Goal: Obtain resource: Download file/media

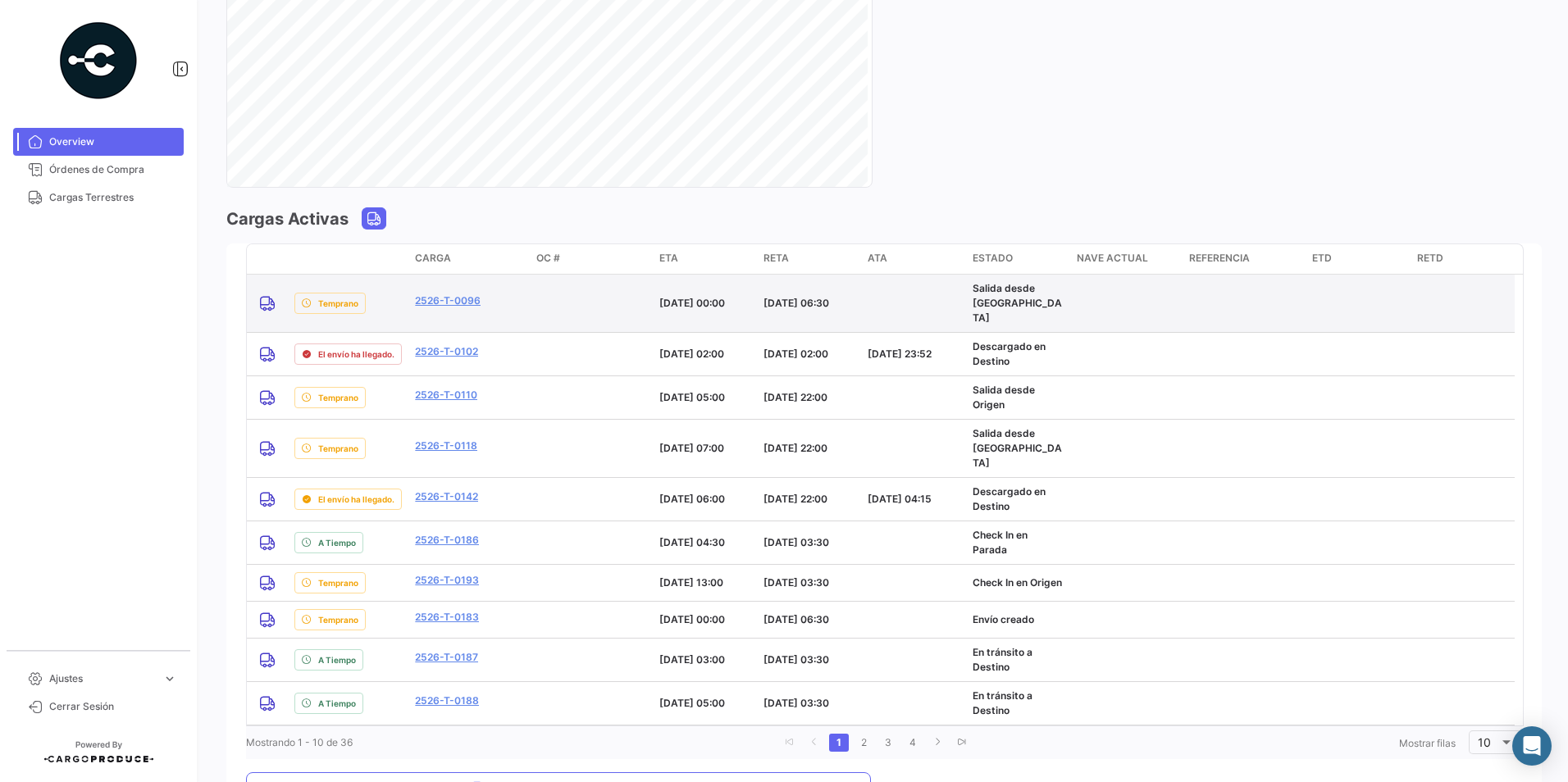
scroll to position [1148, 0]
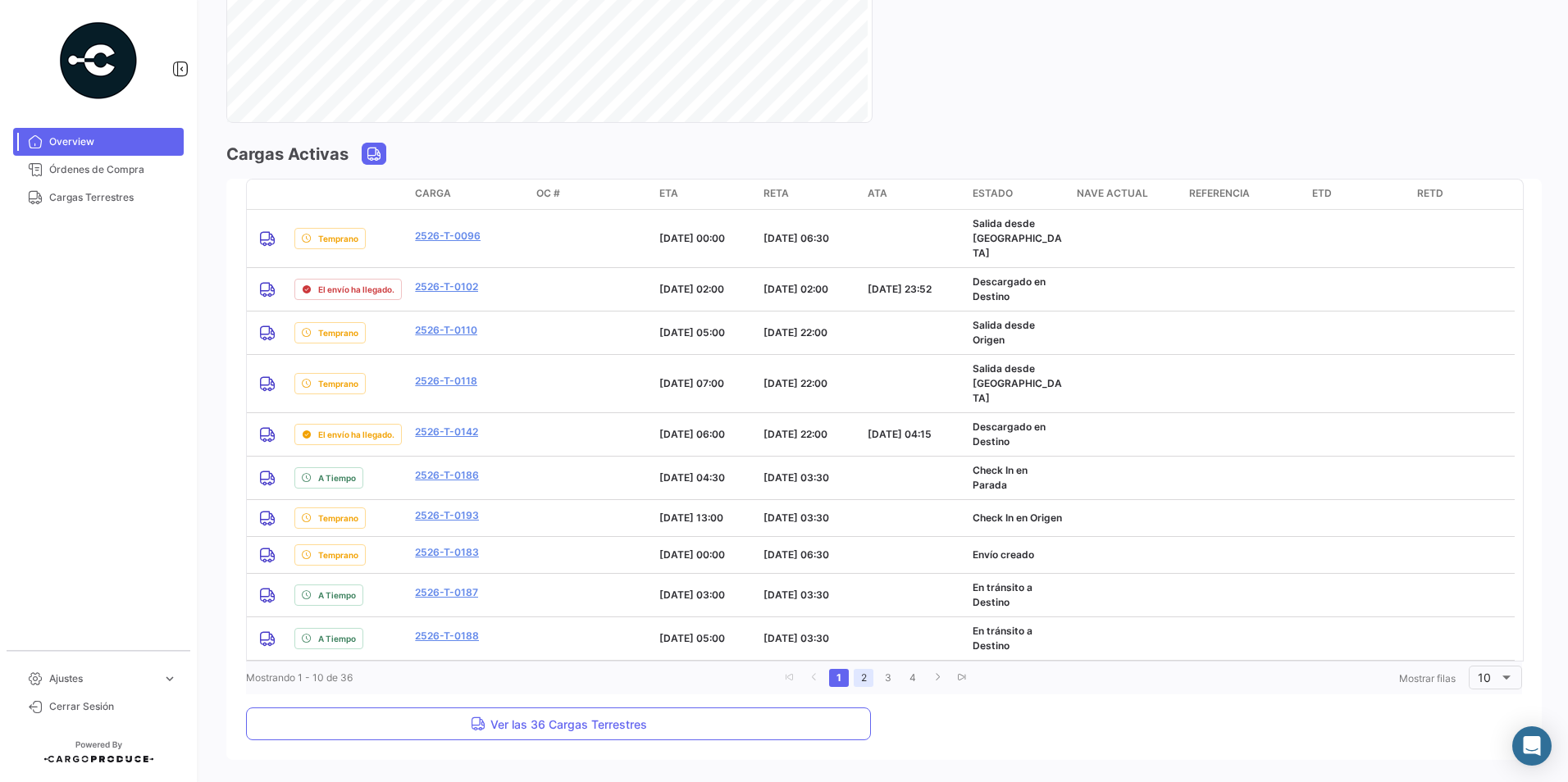
click at [862, 669] on link "2" at bounding box center [863, 678] width 20 height 18
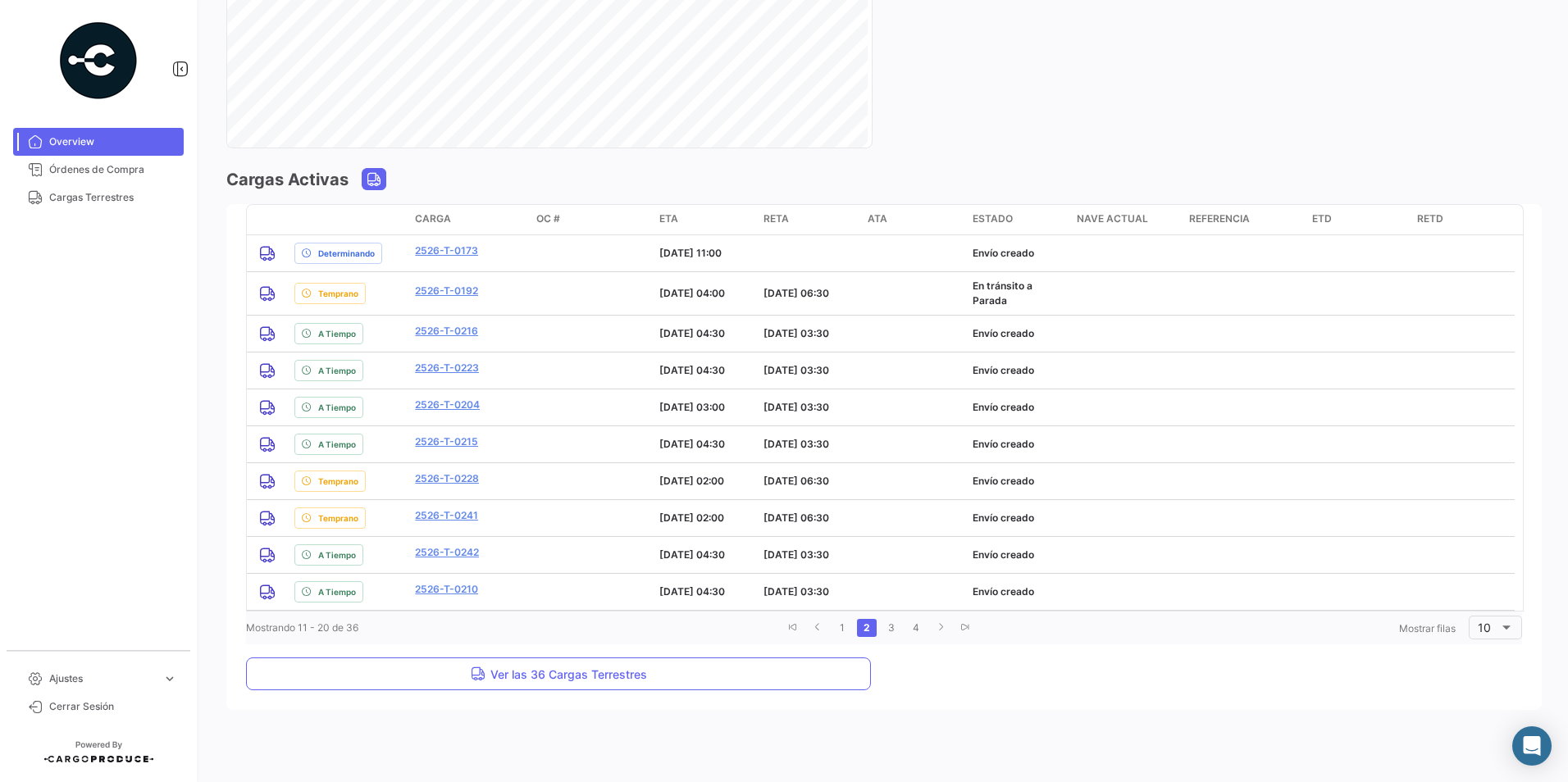
scroll to position [1122, 0]
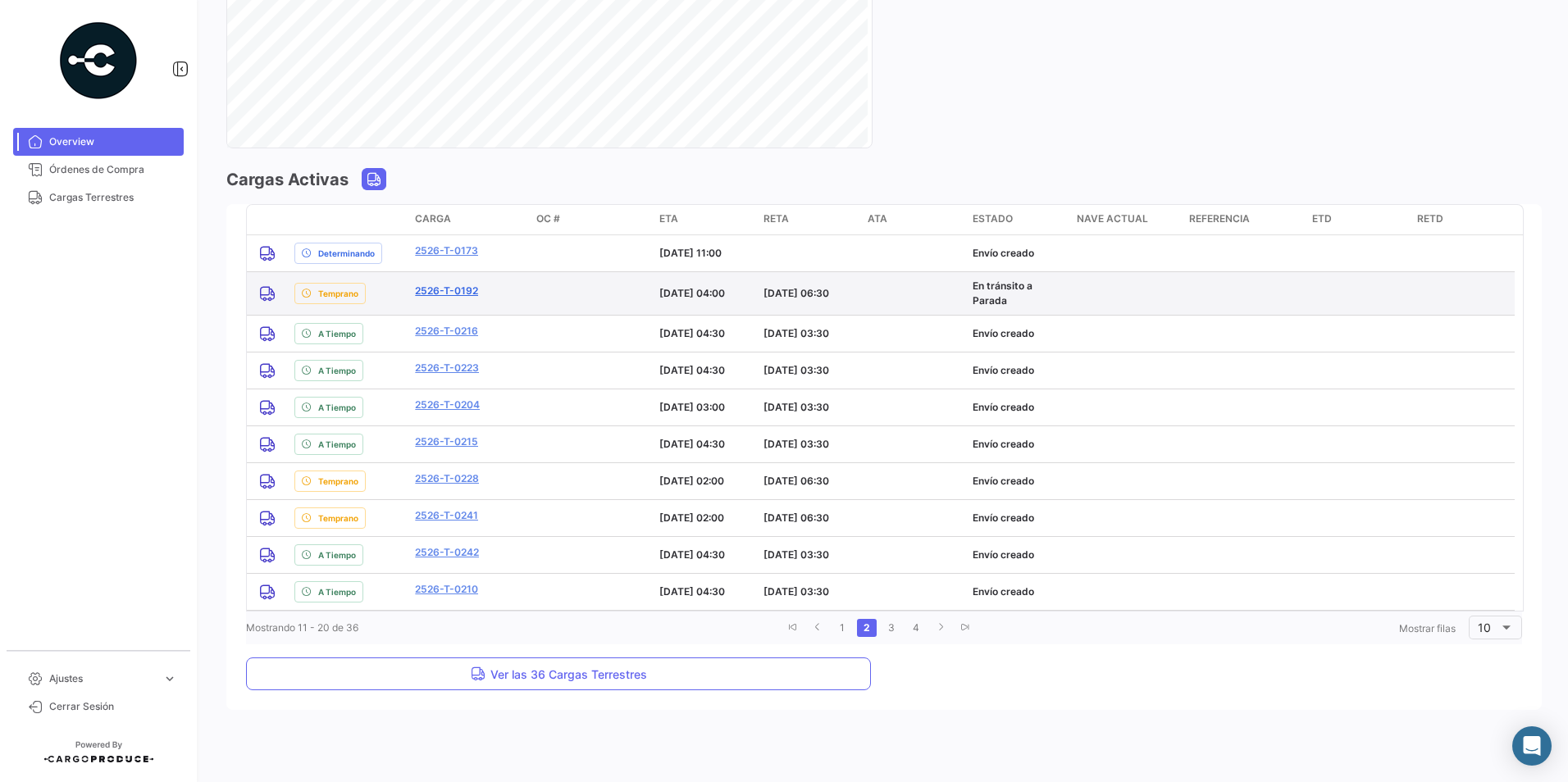
click at [432, 296] on link "2526-T-0192" at bounding box center [446, 291] width 63 height 15
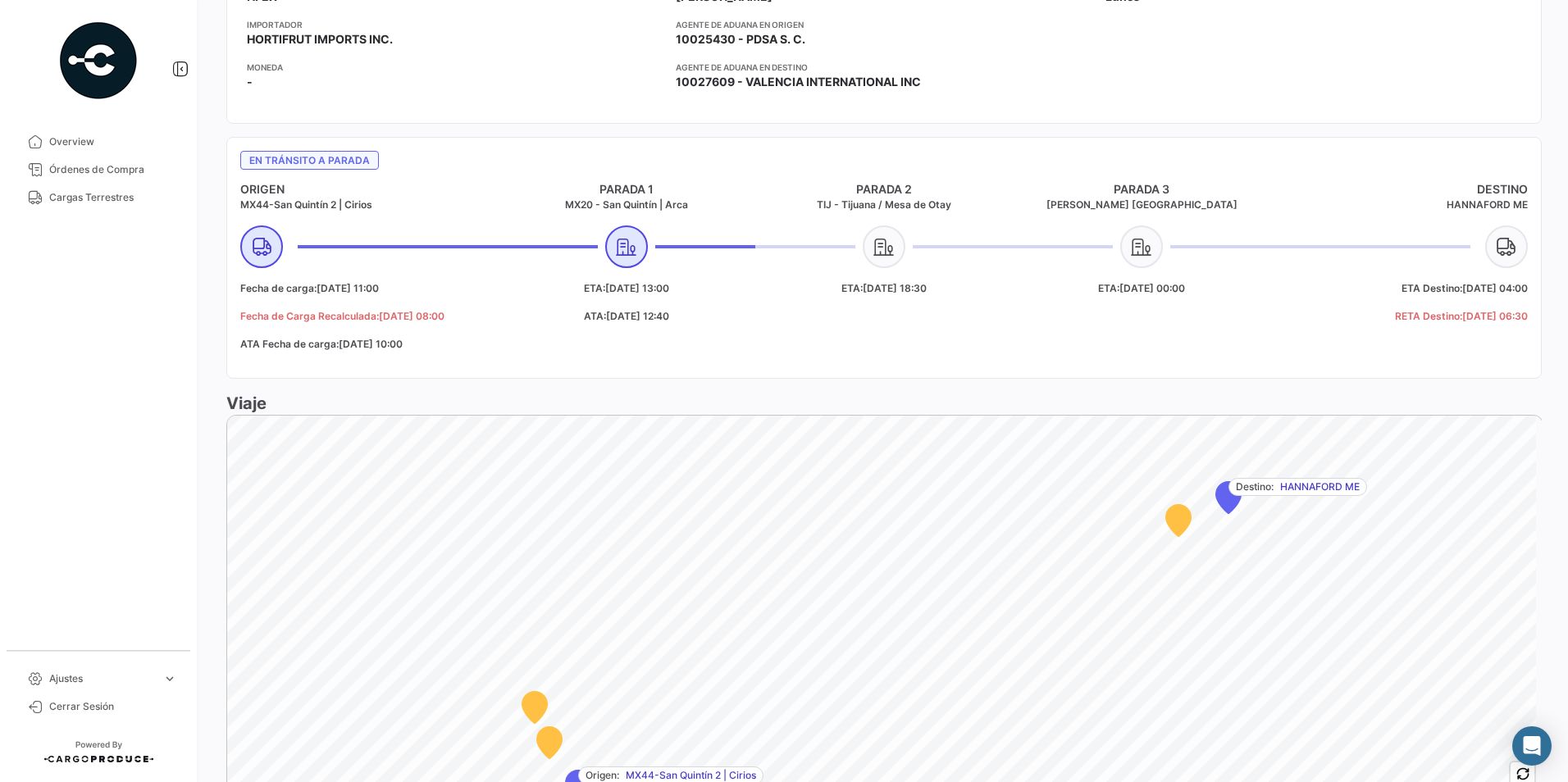
scroll to position [656, 0]
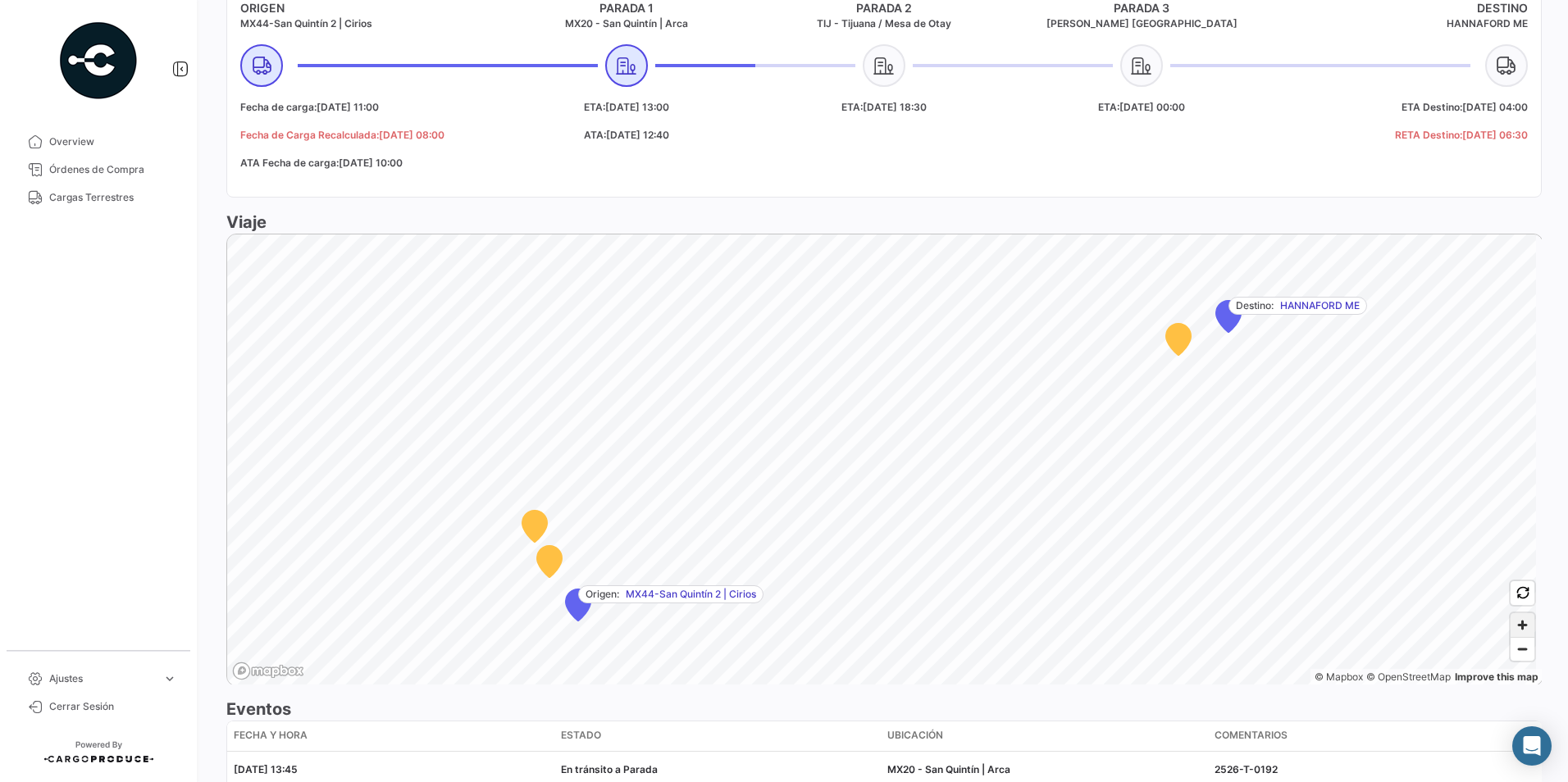
click at [1512, 636] on span "Zoom in" at bounding box center [1522, 625] width 24 height 24
click at [1520, 659] on span "Zoom out" at bounding box center [1522, 649] width 24 height 23
click at [1511, 637] on button "Zoom out" at bounding box center [1522, 649] width 24 height 24
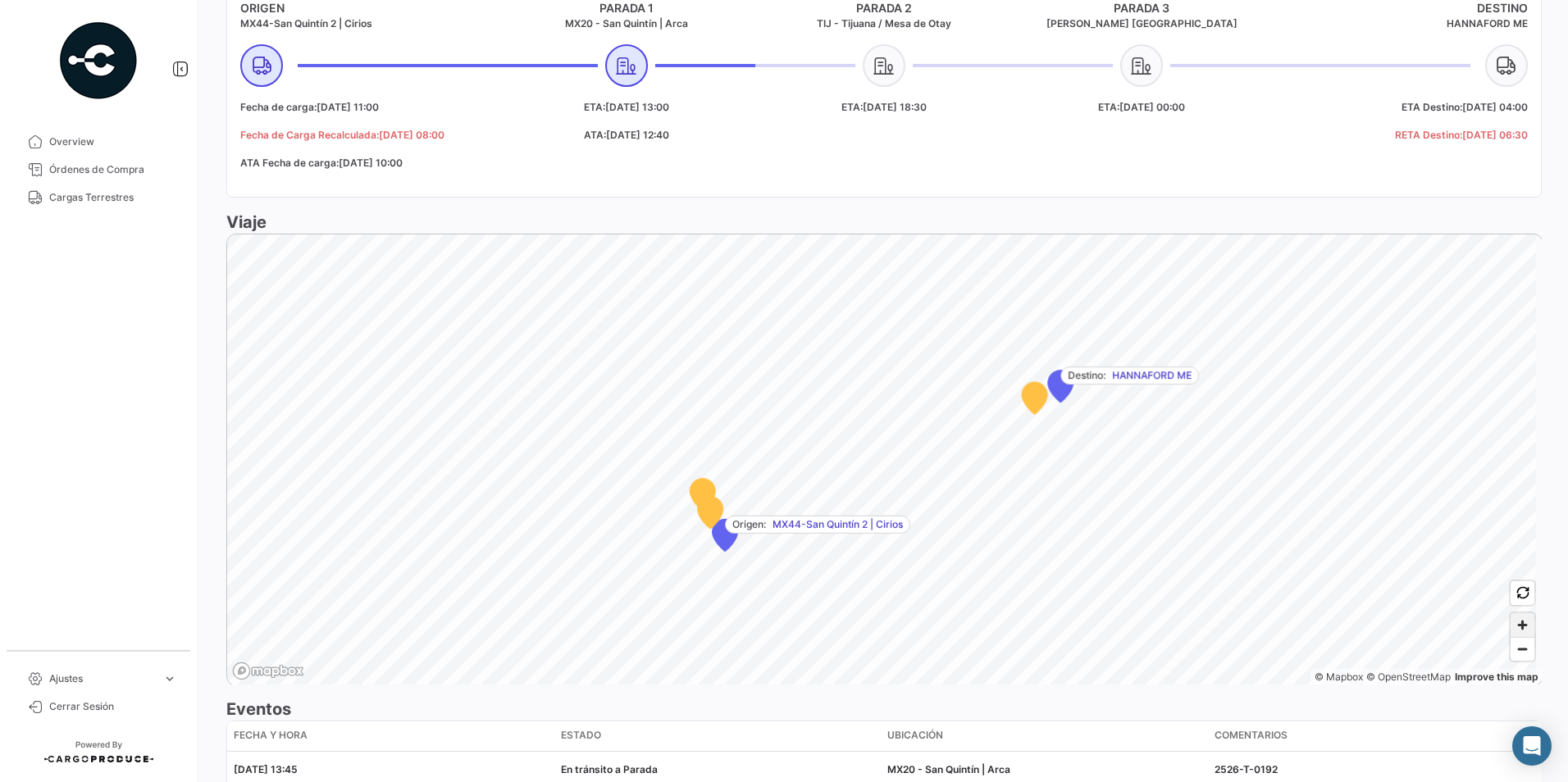
click at [1511, 633] on span "Zoom in" at bounding box center [1522, 625] width 24 height 24
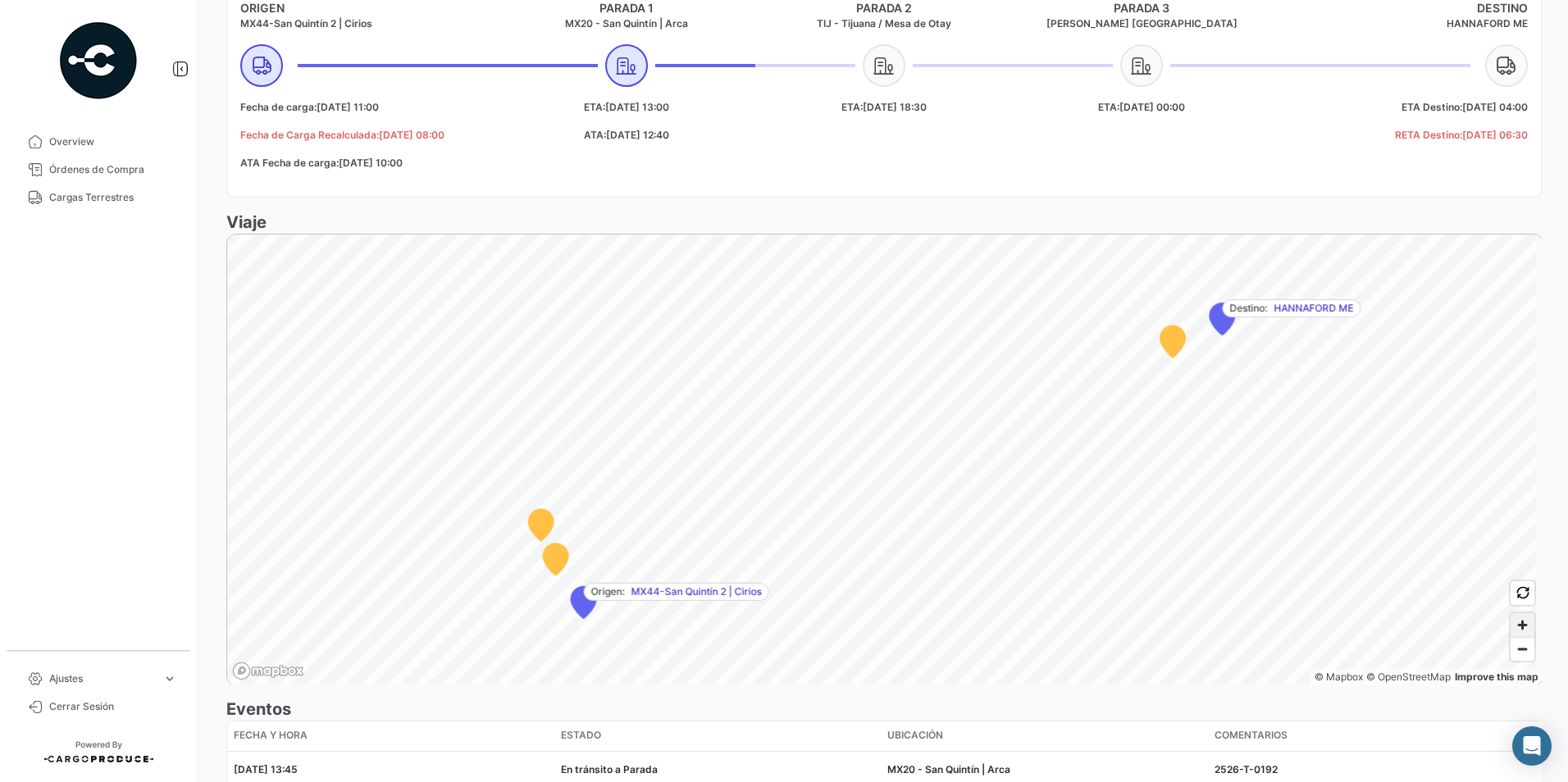
click at [1511, 633] on span "Zoom in" at bounding box center [1522, 625] width 24 height 24
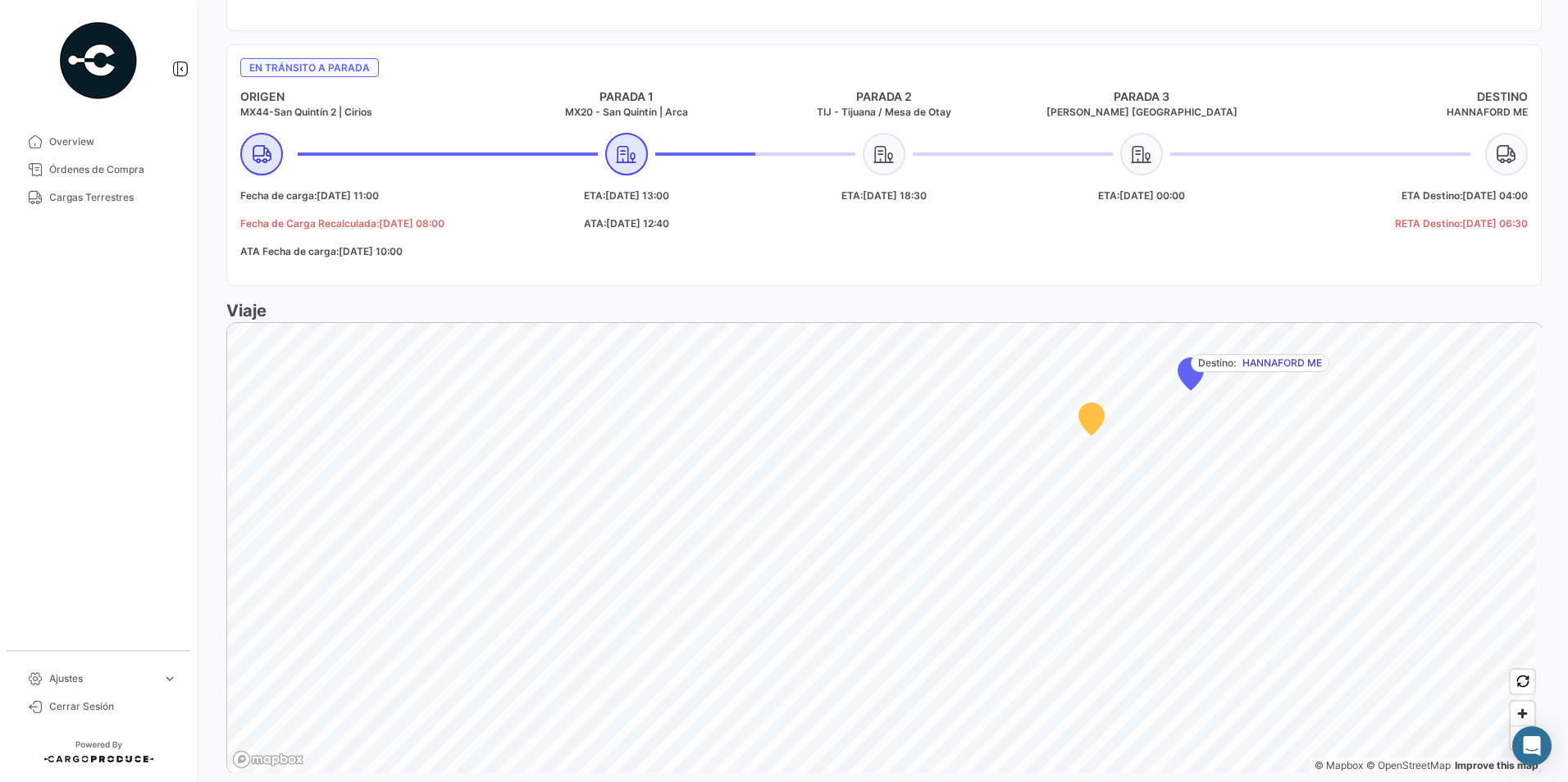
scroll to position [574, 0]
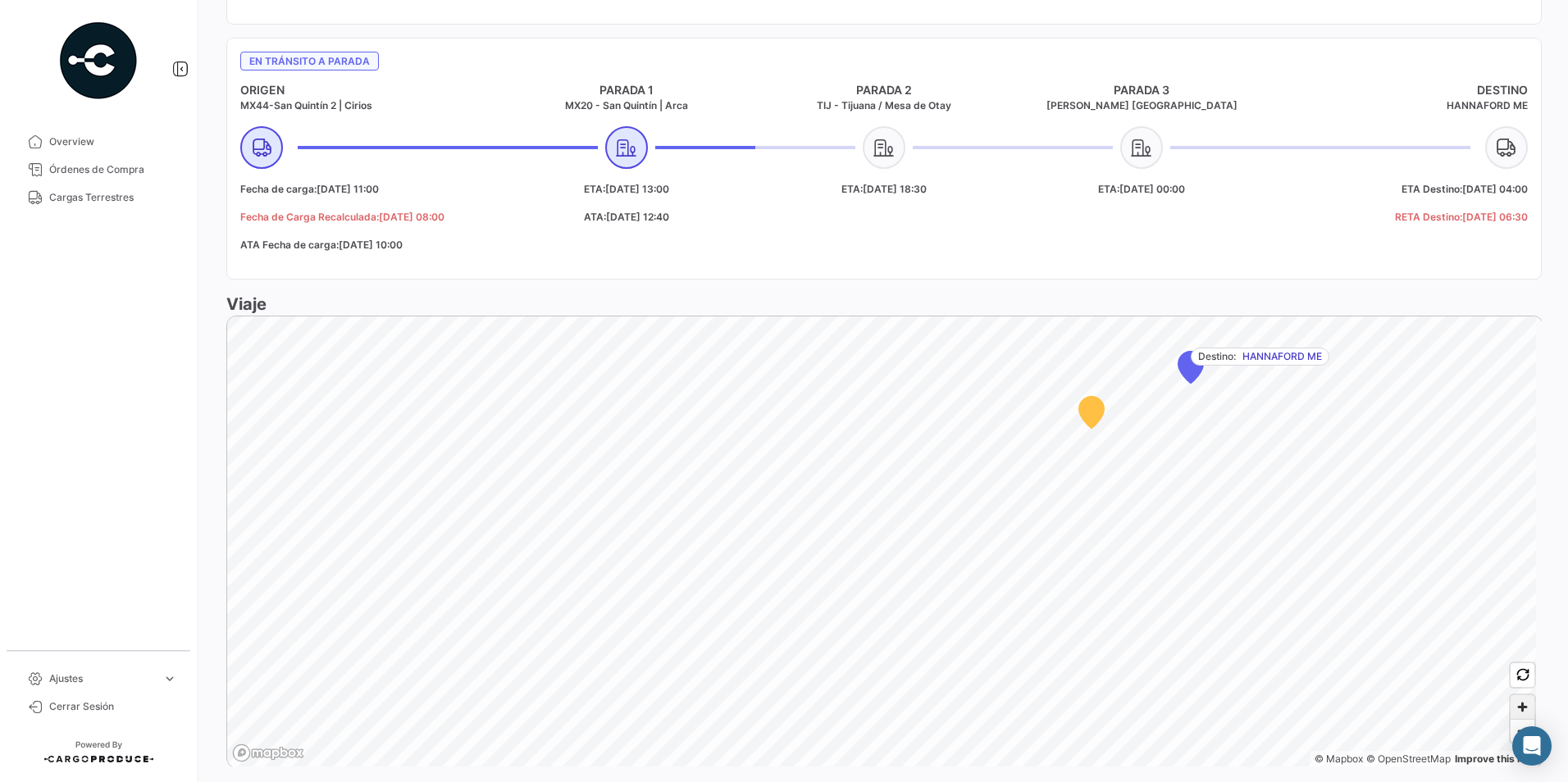
click at [1516, 711] on span "Zoom in" at bounding box center [1522, 707] width 24 height 24
click at [1512, 715] on span "Zoom in" at bounding box center [1522, 707] width 24 height 24
click at [878, 778] on div "Cliente Hortifrut Exporter Modo de Transporte Land Orden de Compra # PO00000042…" at bounding box center [883, 346] width 1315 height 1519
click at [1511, 735] on span "Zoom out" at bounding box center [1522, 731] width 24 height 23
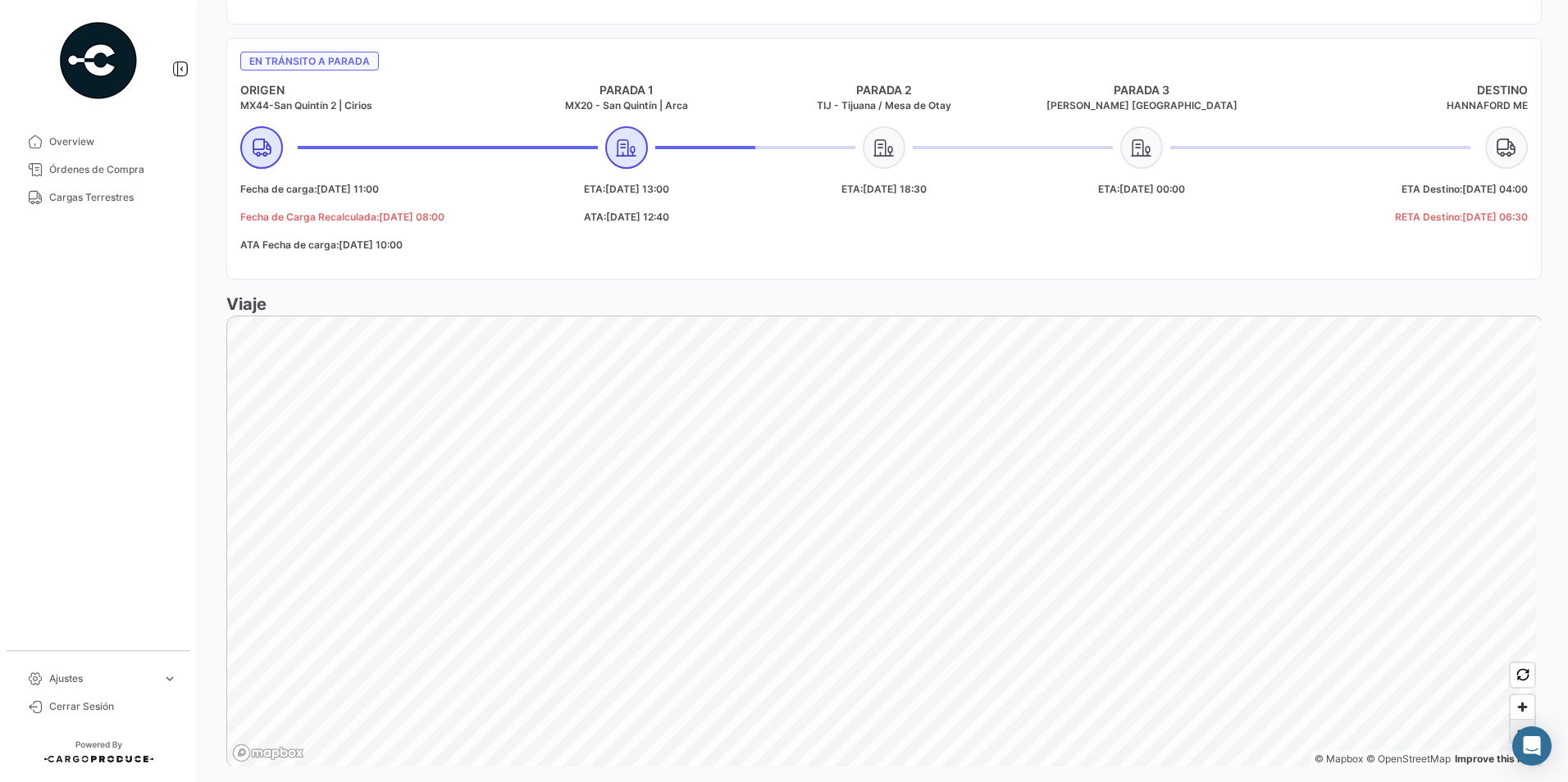
click at [1511, 735] on span "Zoom out" at bounding box center [1522, 731] width 24 height 23
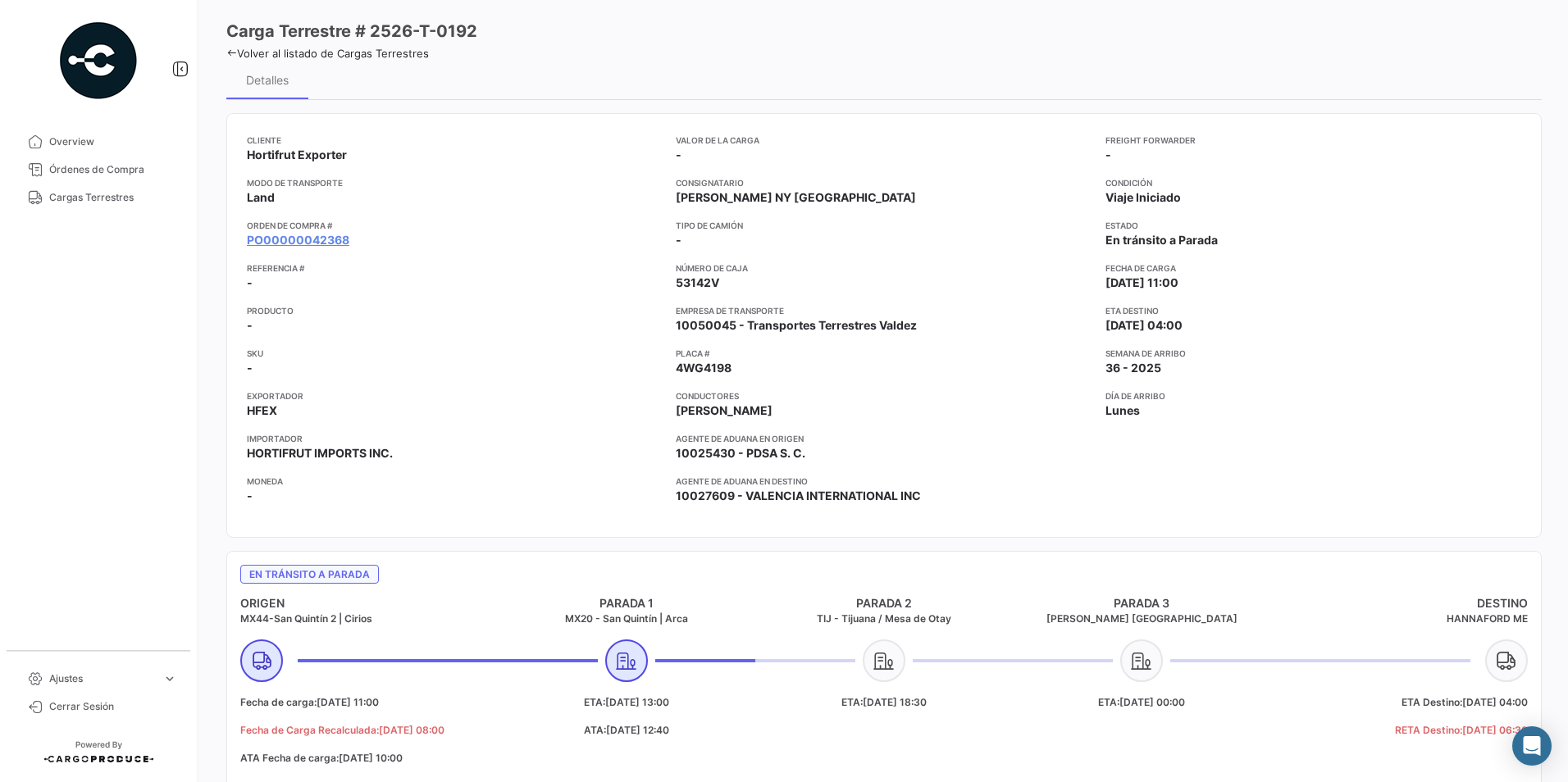
scroll to position [36, 0]
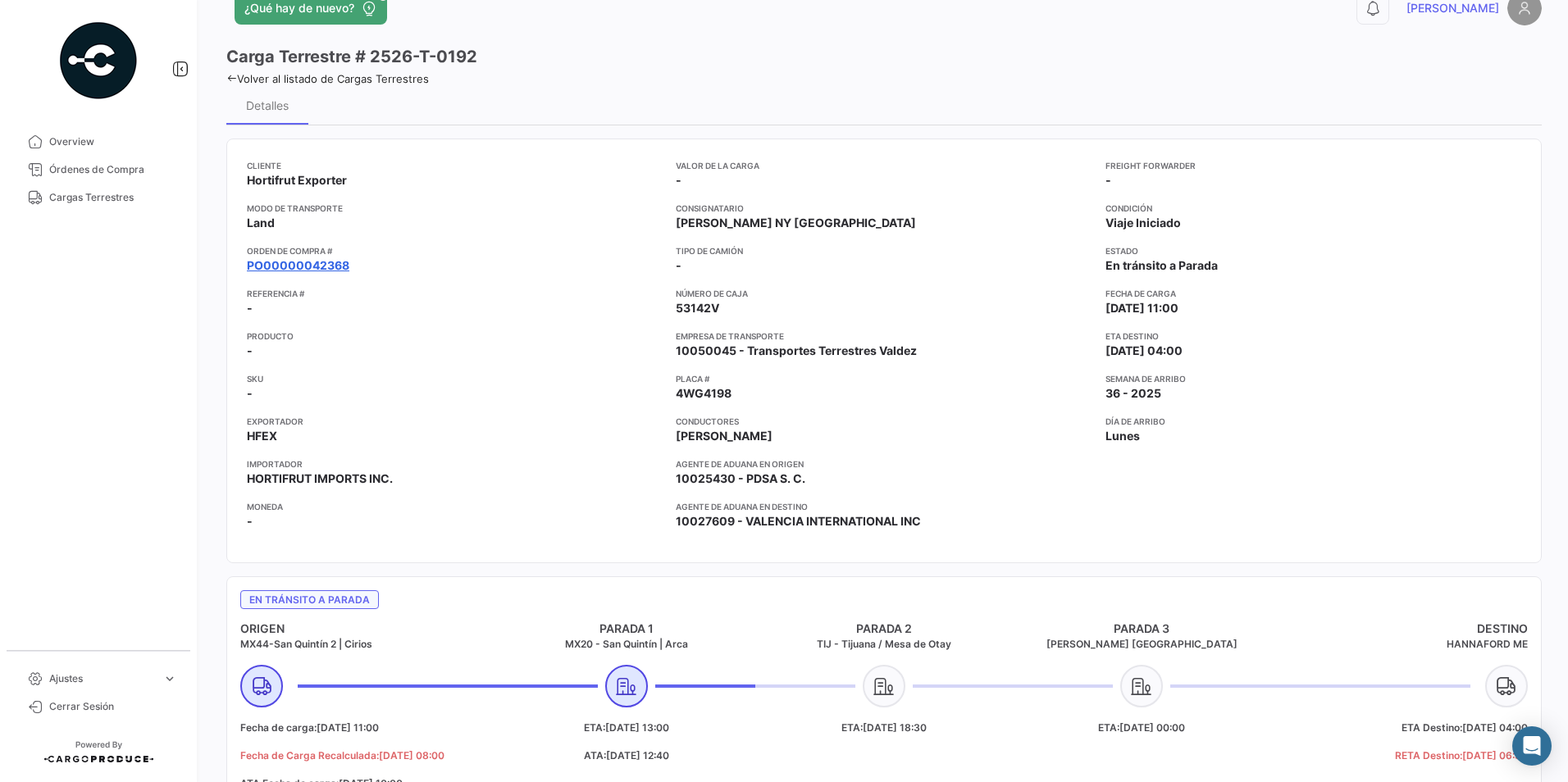
click at [300, 260] on link "PO00000042368" at bounding box center [298, 266] width 102 height 16
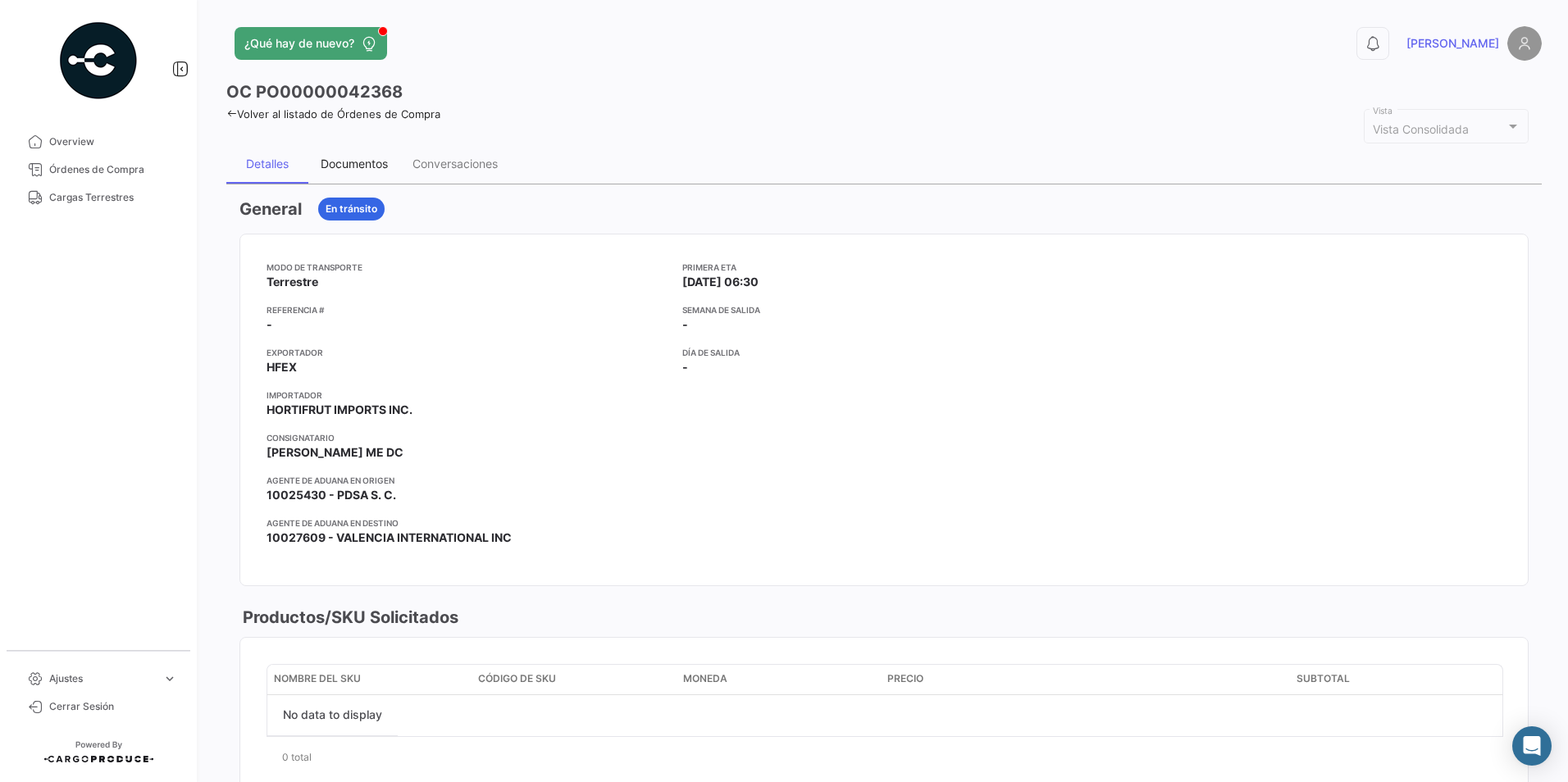
click at [349, 165] on div "Documentos" at bounding box center [354, 163] width 68 height 14
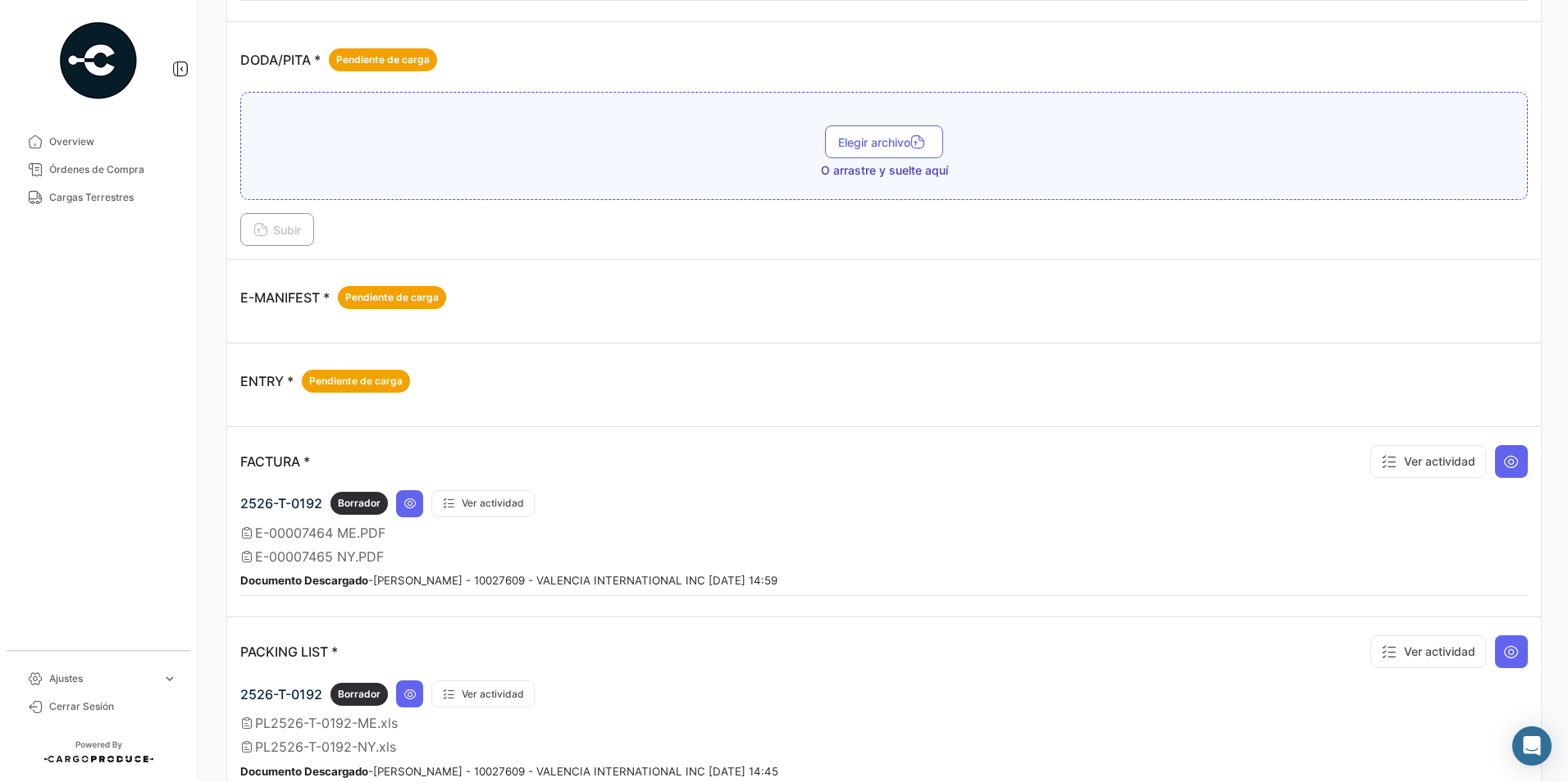
scroll to position [819, 0]
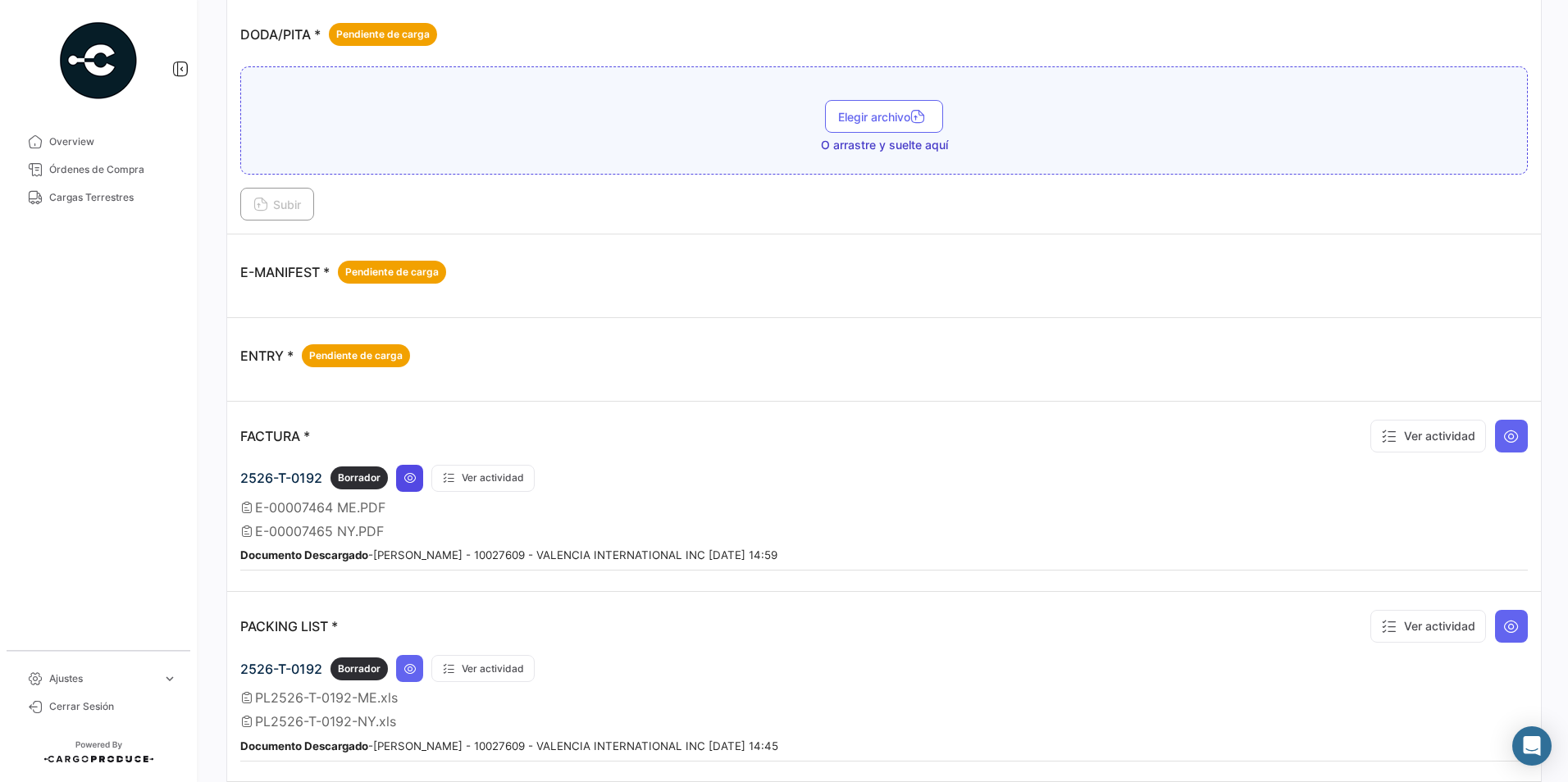
click at [402, 466] on button at bounding box center [410, 478] width 27 height 27
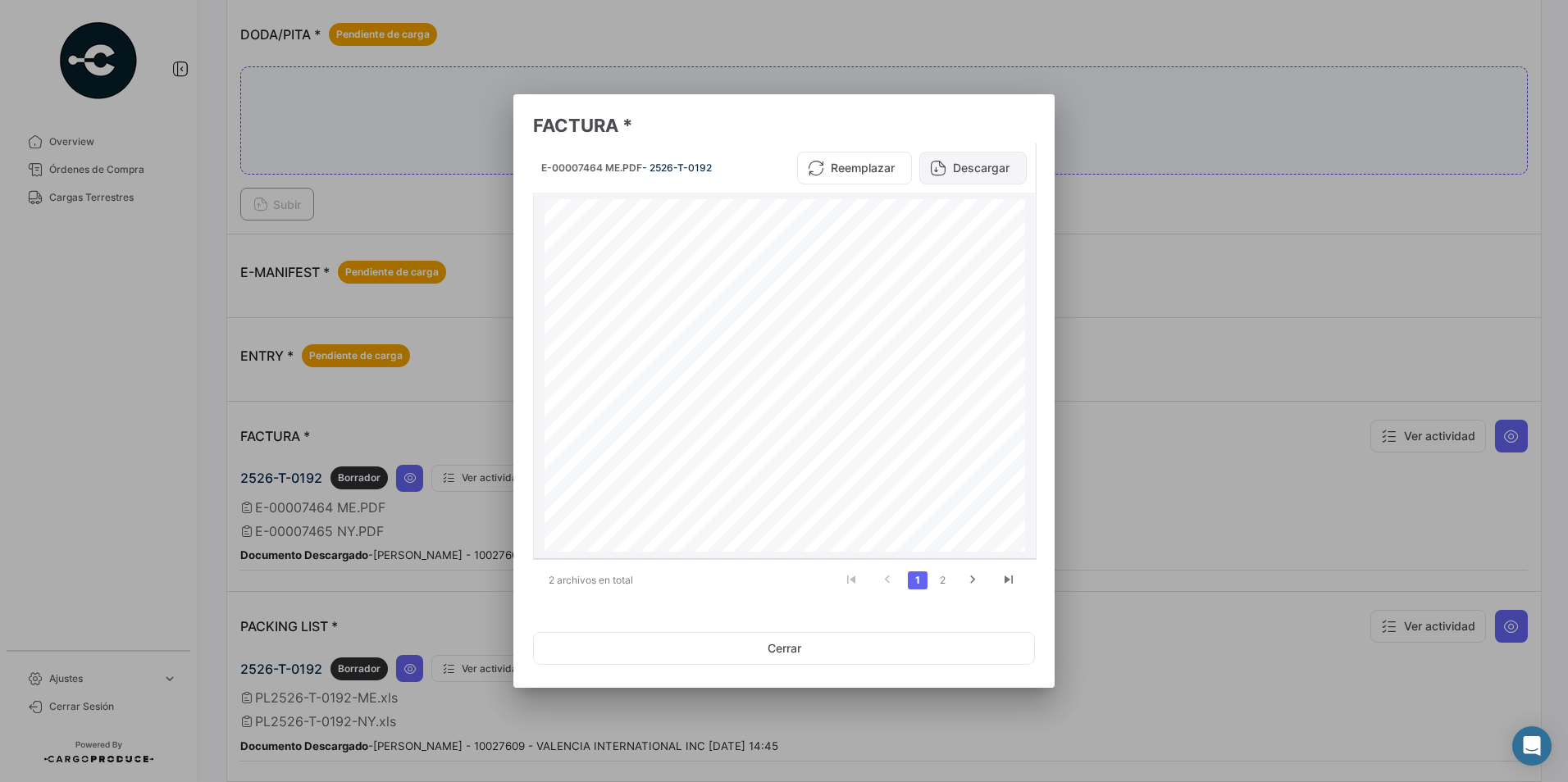
click at [961, 174] on button "Descargar" at bounding box center [973, 168] width 108 height 33
click at [782, 659] on button "Cerrar" at bounding box center [784, 649] width 502 height 33
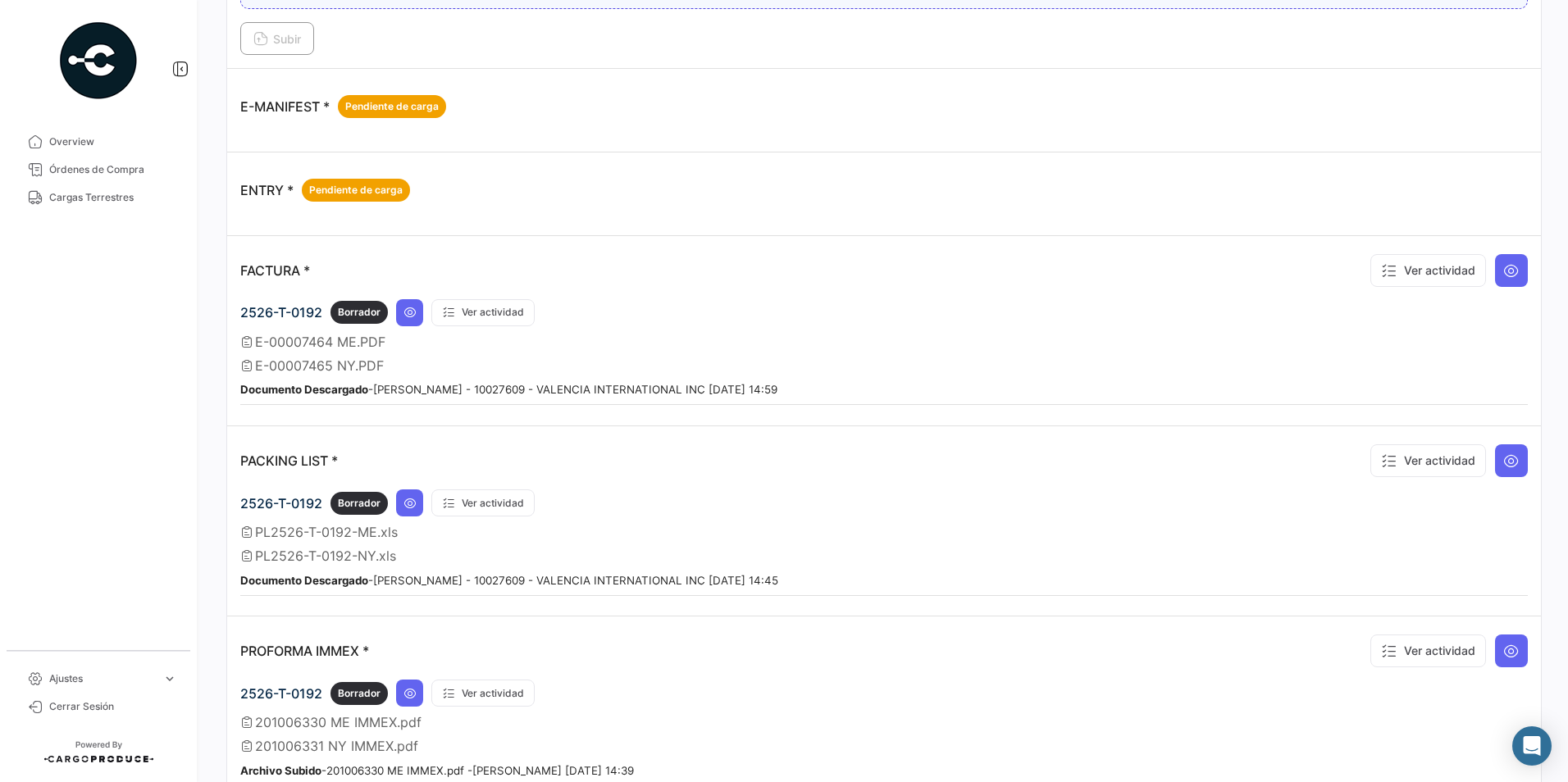
scroll to position [1294, 0]
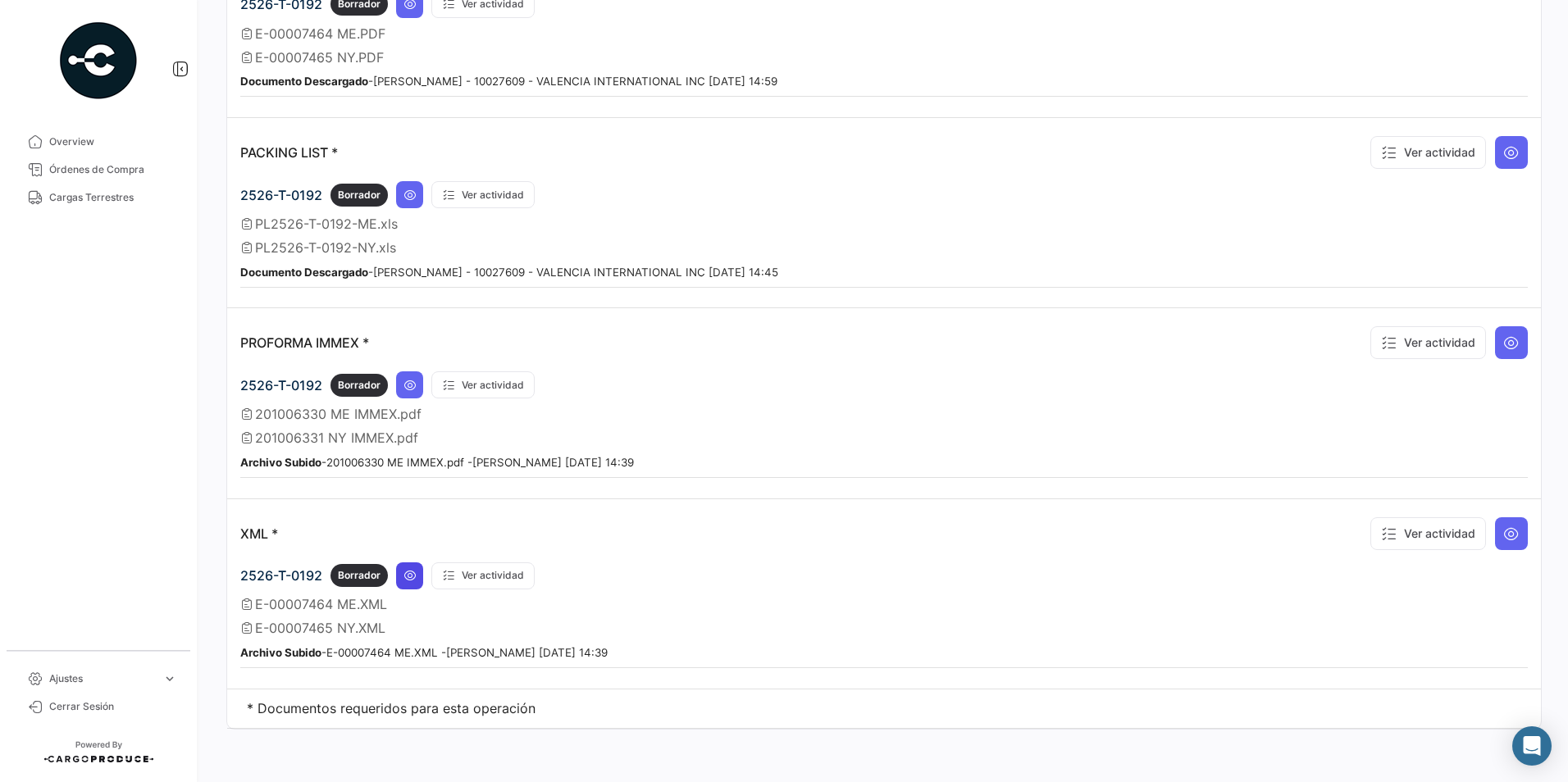
click at [407, 568] on icon at bounding box center [410, 575] width 13 height 13
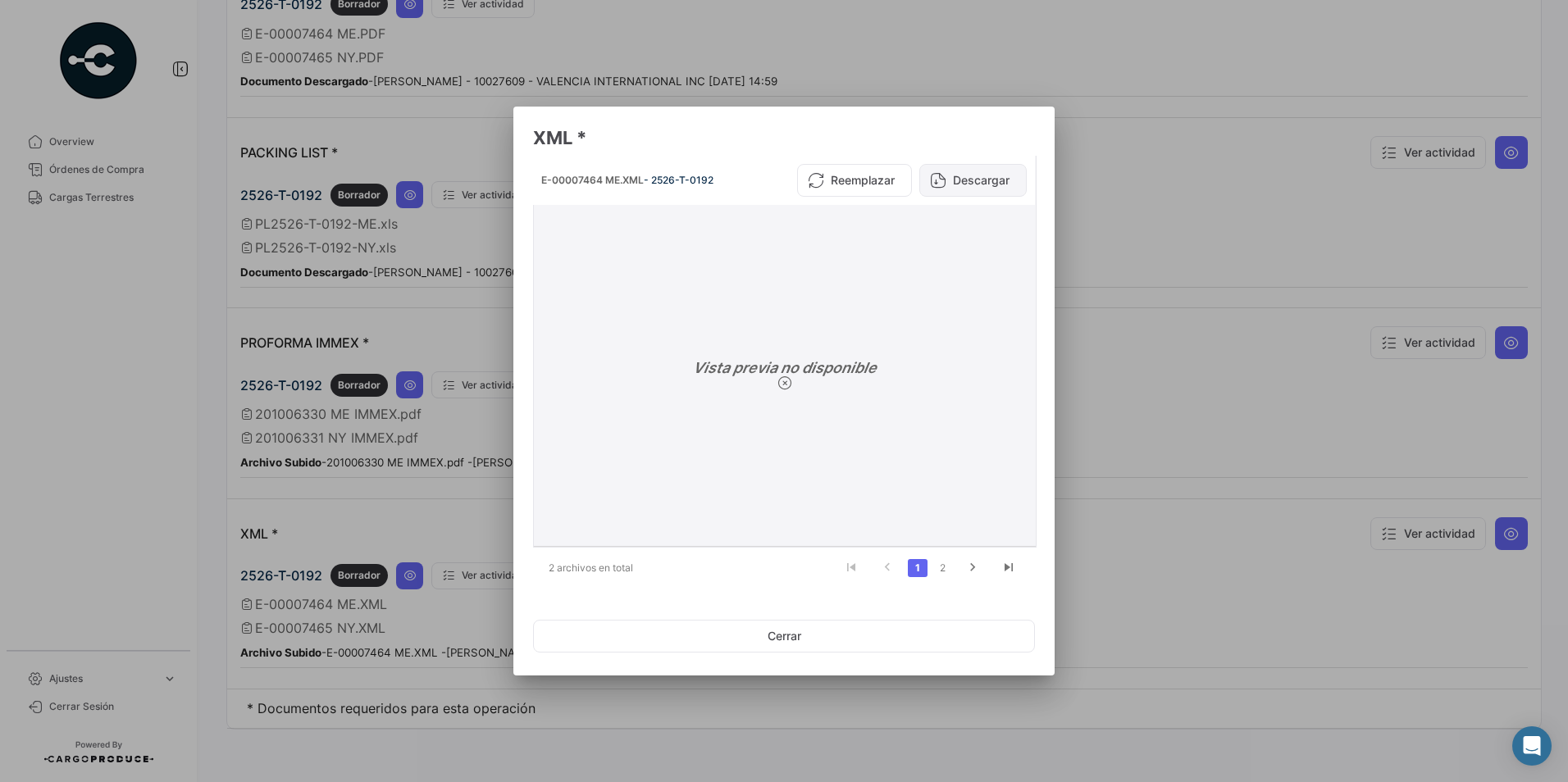
click at [964, 180] on button "Descargar" at bounding box center [973, 181] width 108 height 33
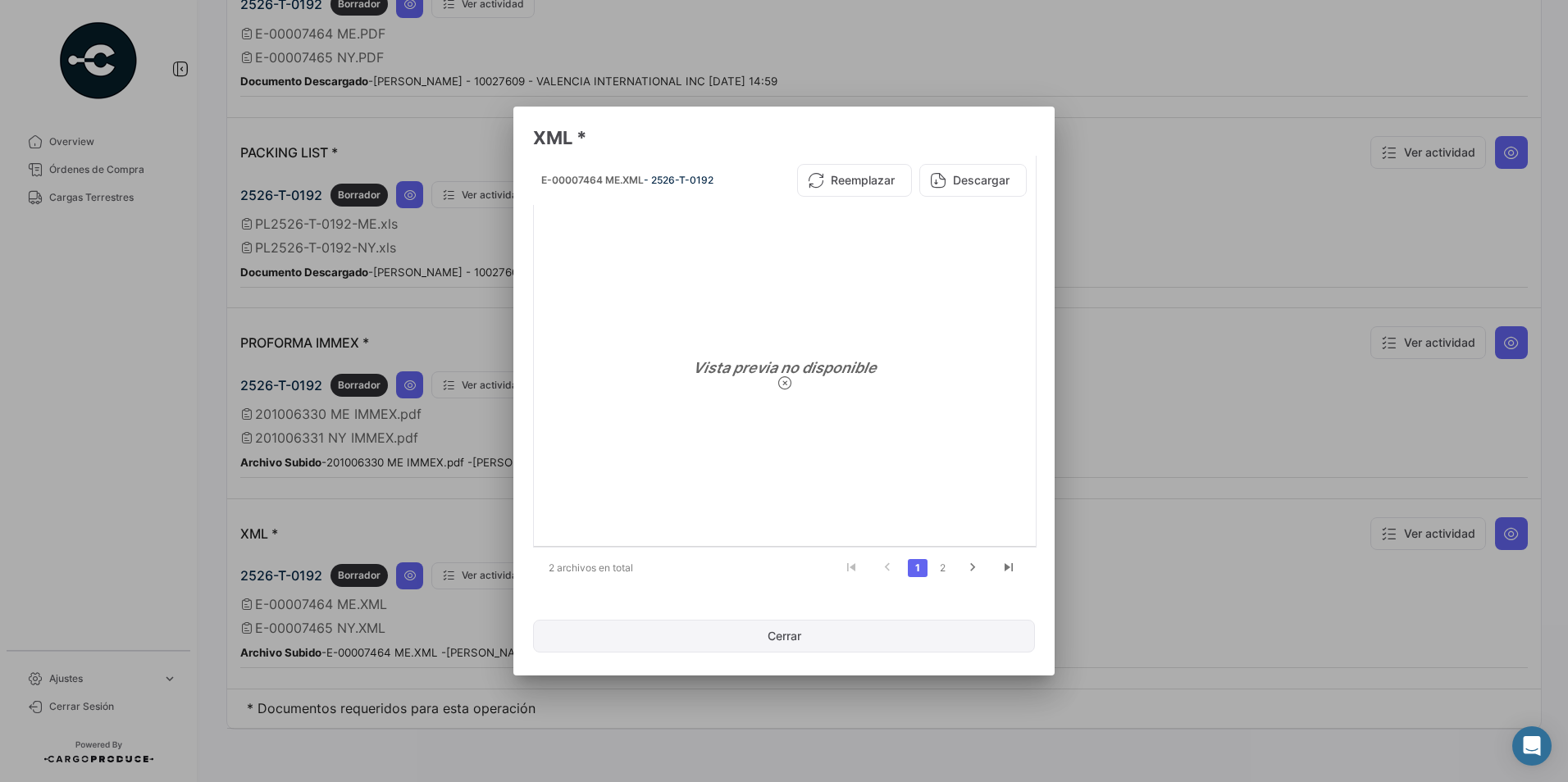
click at [924, 633] on button "Cerrar" at bounding box center [784, 636] width 502 height 33
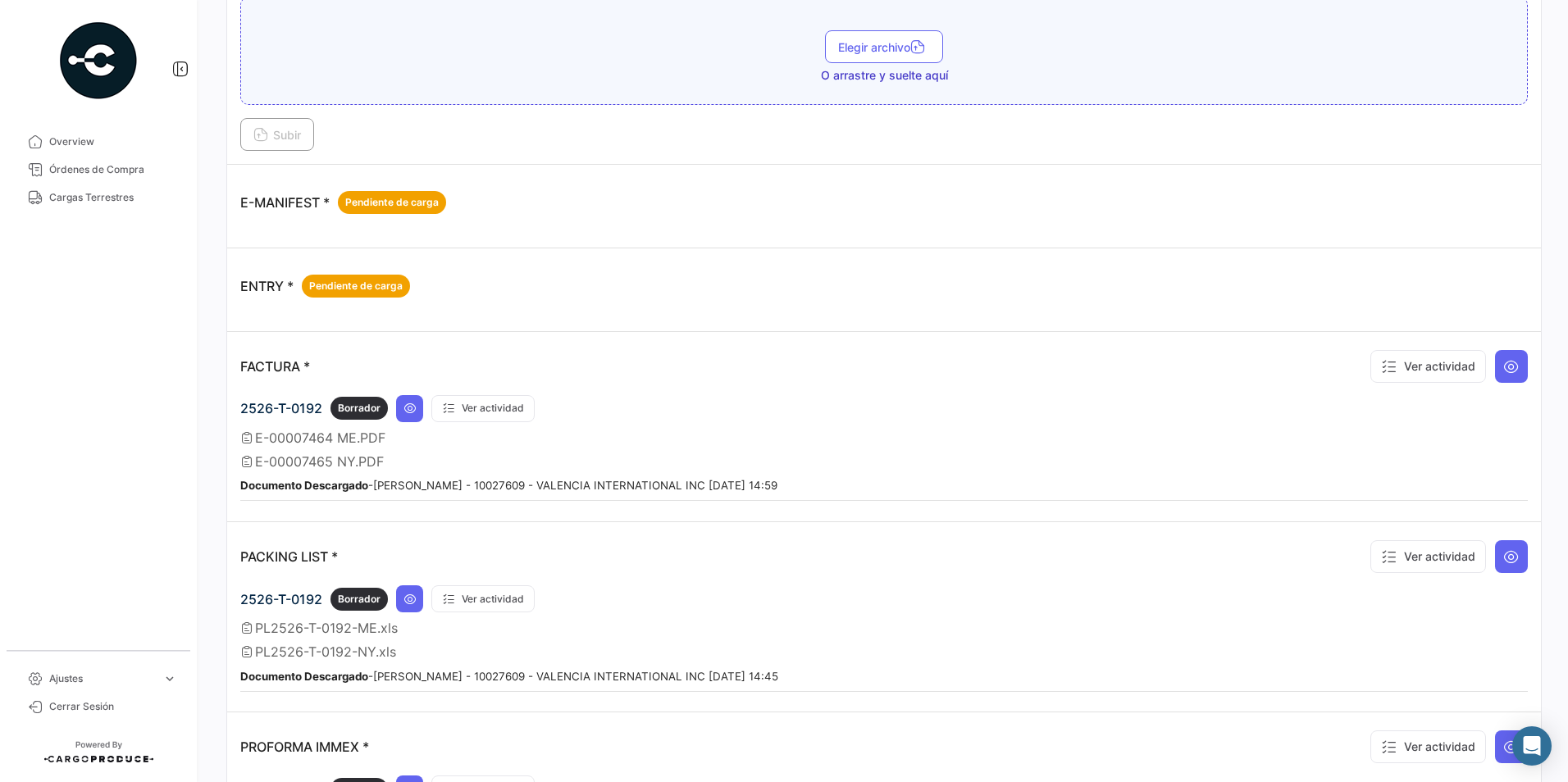
scroll to position [883, 0]
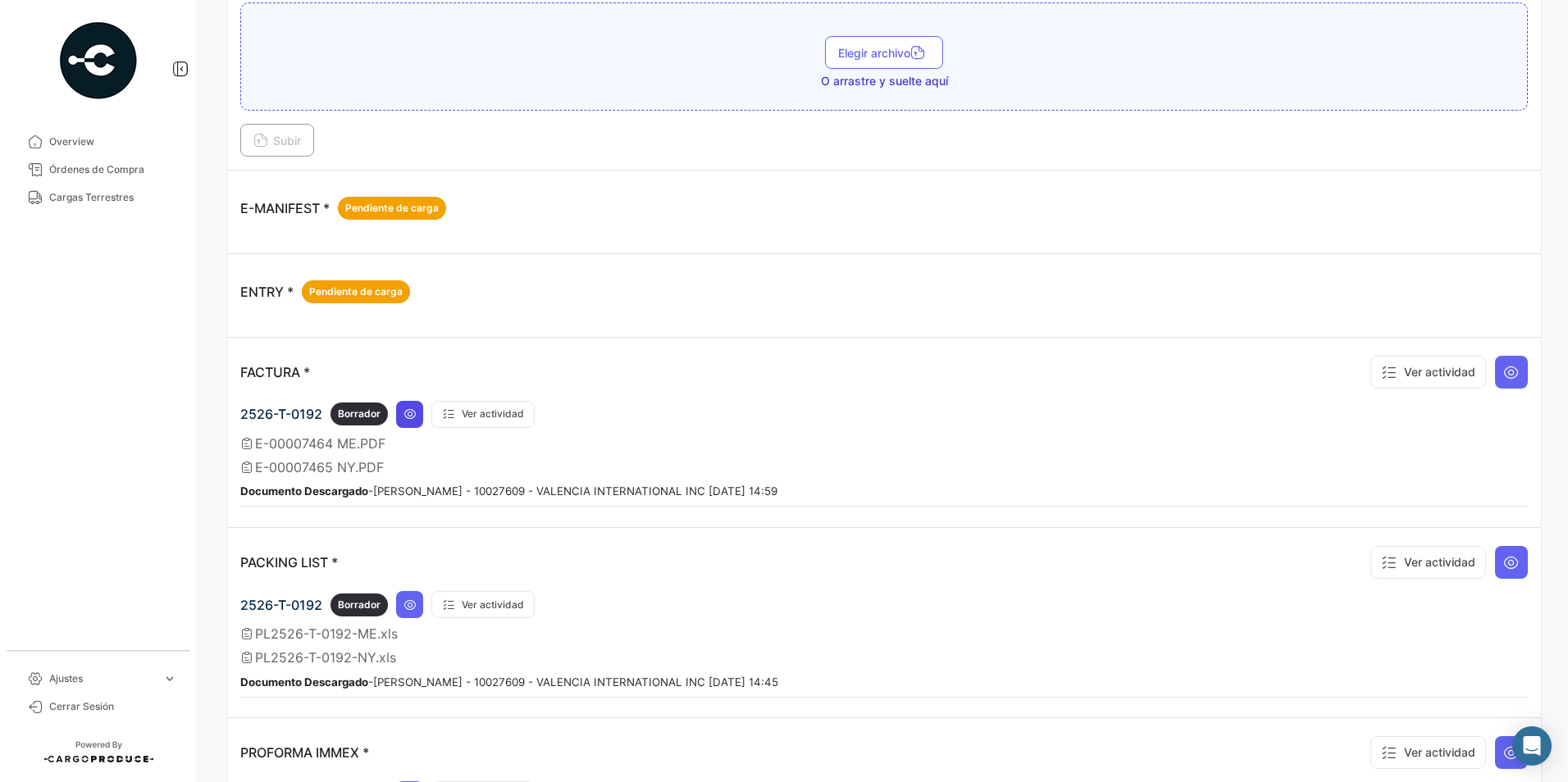
click at [413, 412] on icon at bounding box center [410, 413] width 13 height 13
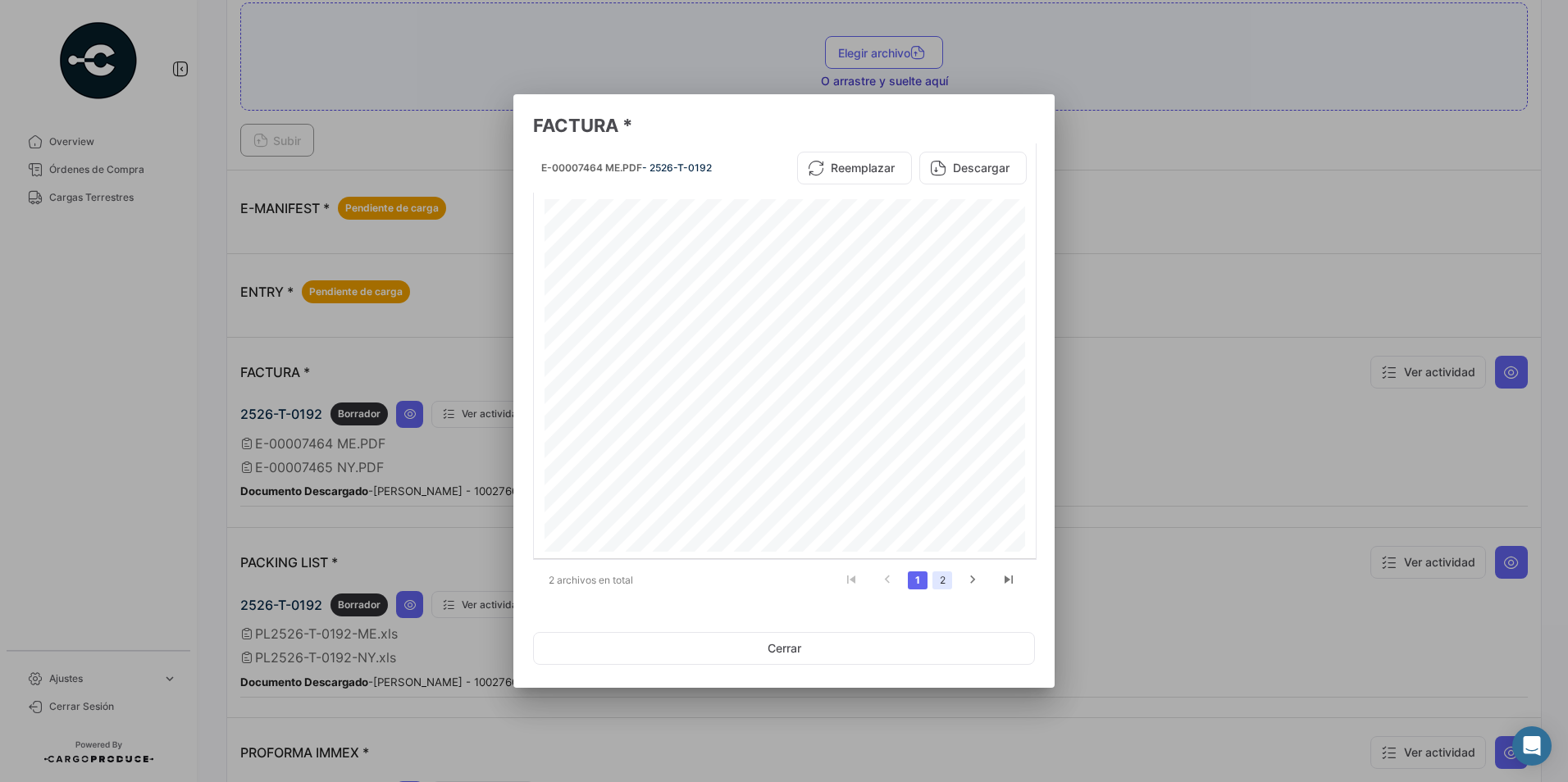
click at [946, 580] on link "2" at bounding box center [942, 580] width 20 height 18
click at [958, 166] on button "Descargar" at bounding box center [973, 168] width 108 height 33
click at [840, 663] on button "Cerrar" at bounding box center [784, 649] width 502 height 33
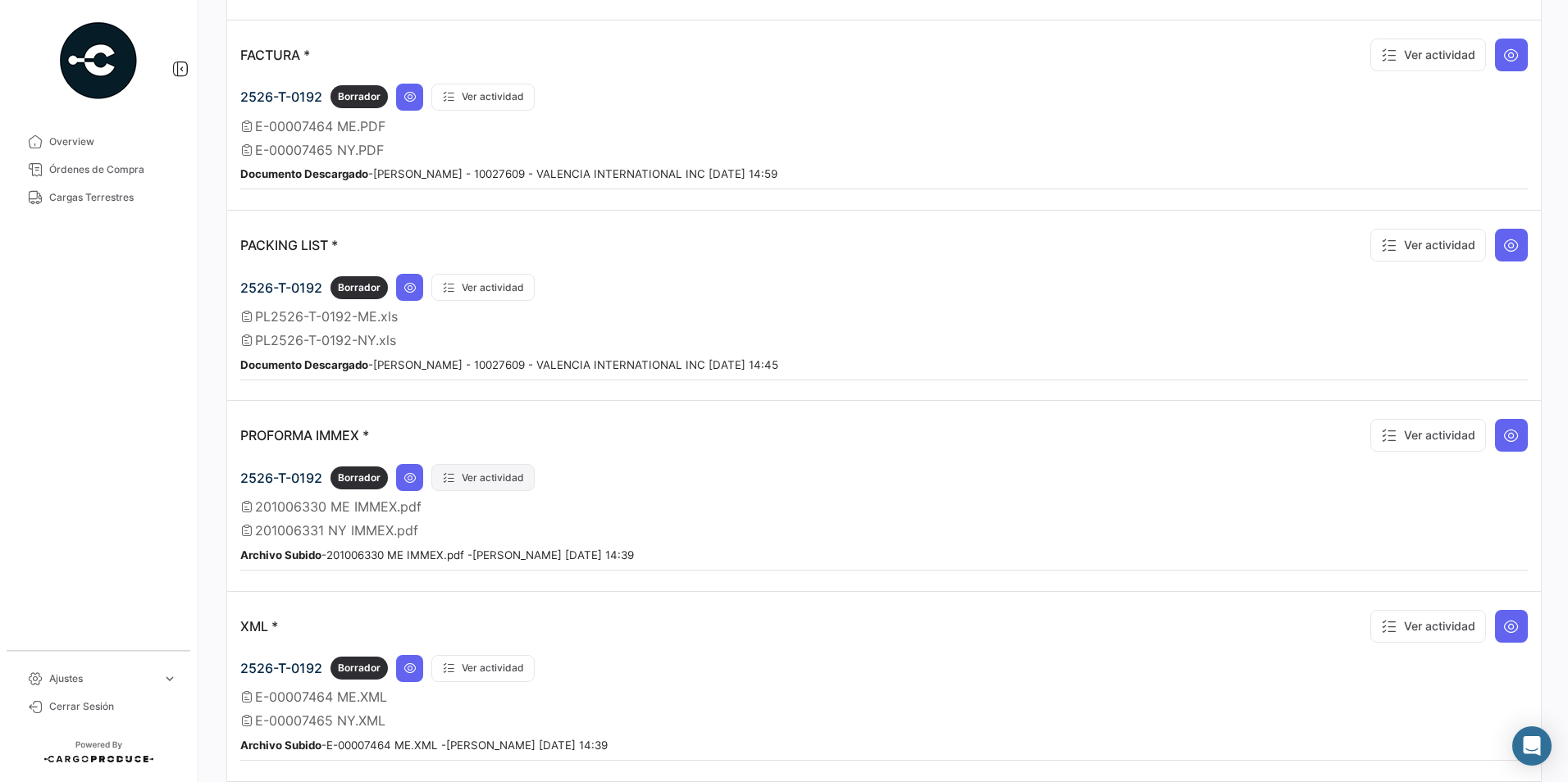
scroll to position [1294, 0]
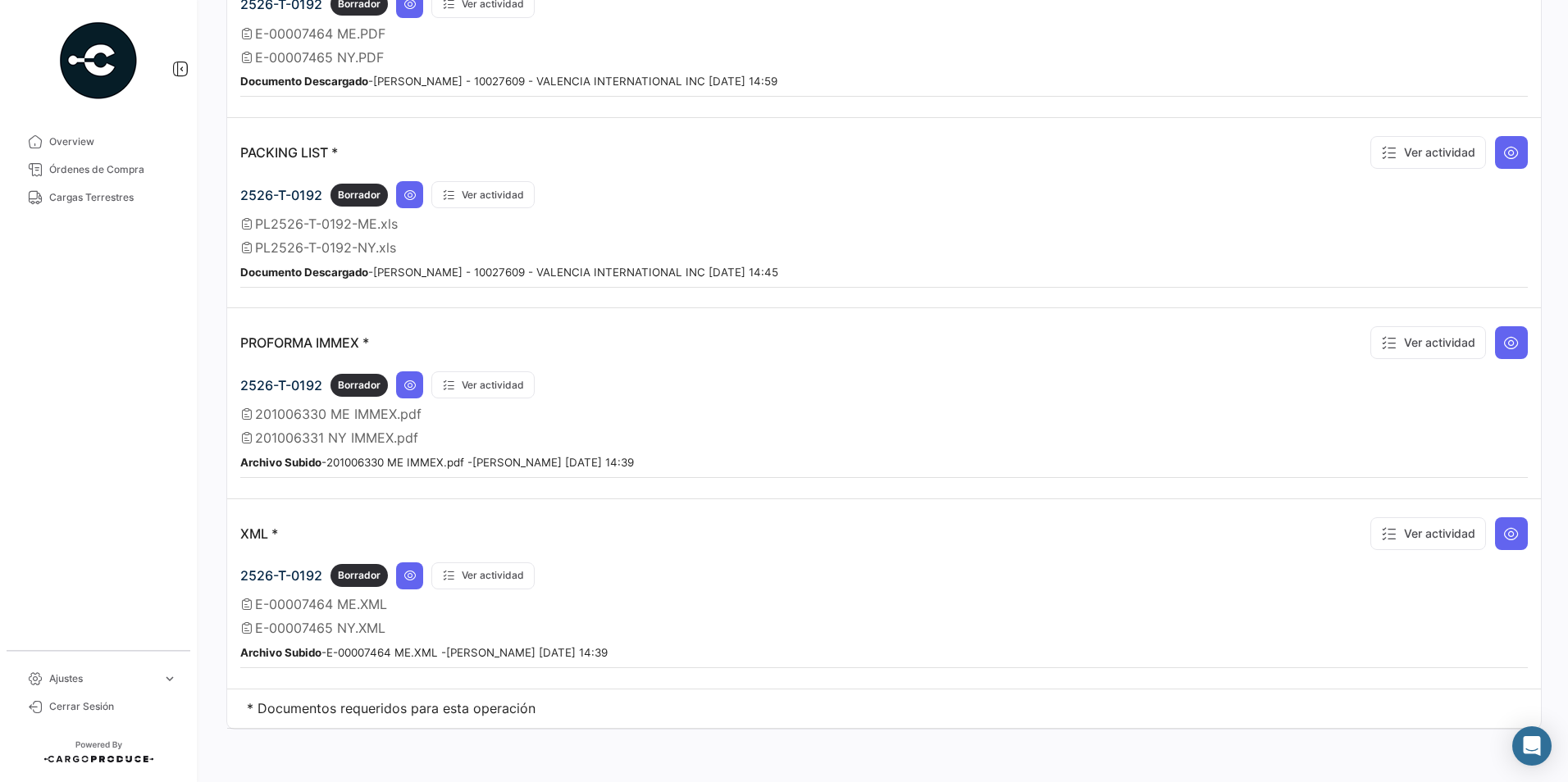
click at [418, 560] on app-document-grouped "XML * Ver actividad 2526-T-0192 Borrador Ver actividad E-00007464 ME.XML E-0000…" at bounding box center [883, 589] width 1287 height 156
click at [416, 564] on button at bounding box center [410, 576] width 27 height 27
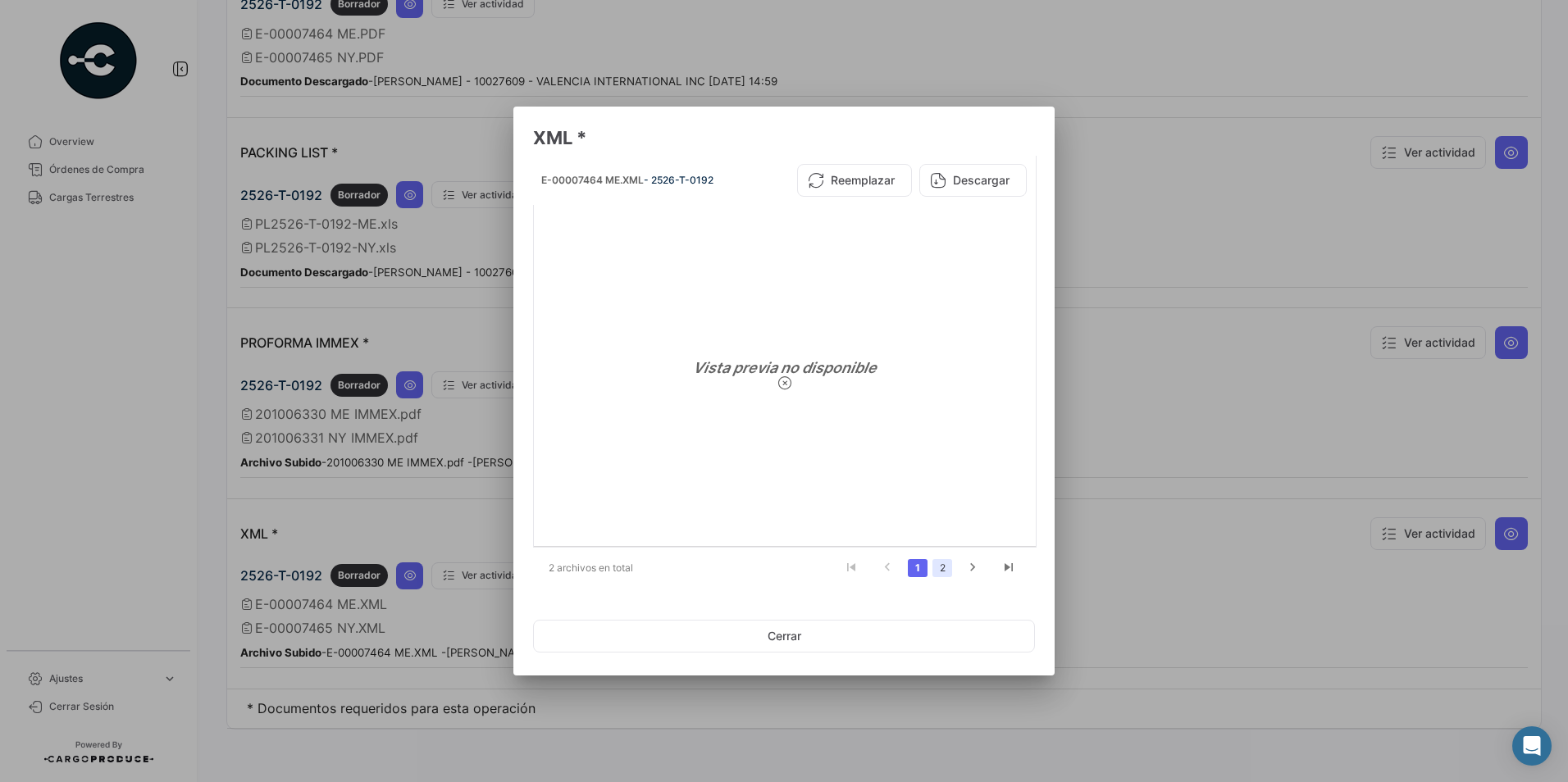
click at [942, 568] on link "2" at bounding box center [942, 568] width 20 height 18
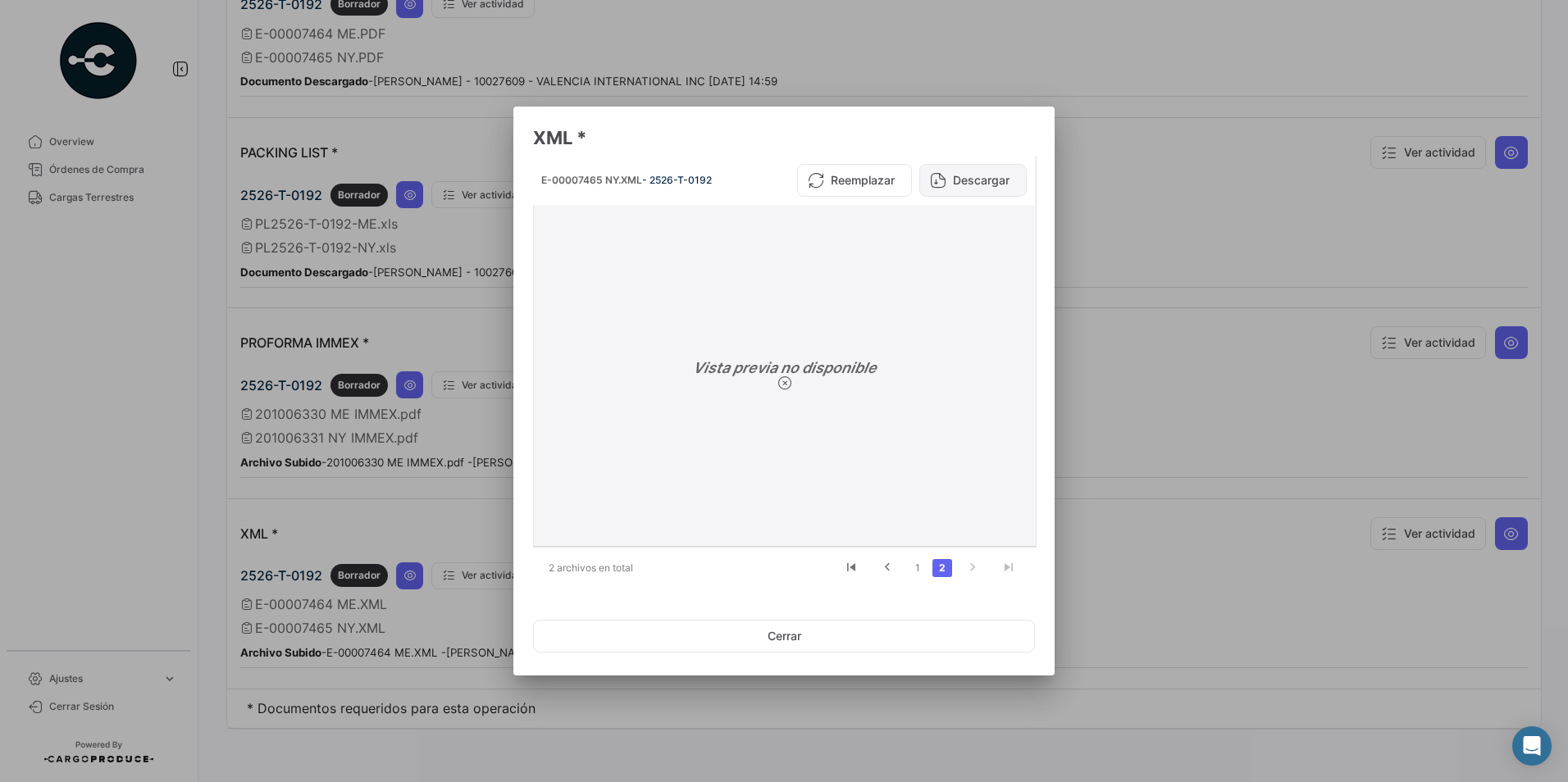
click at [973, 169] on button "Descargar" at bounding box center [973, 181] width 108 height 33
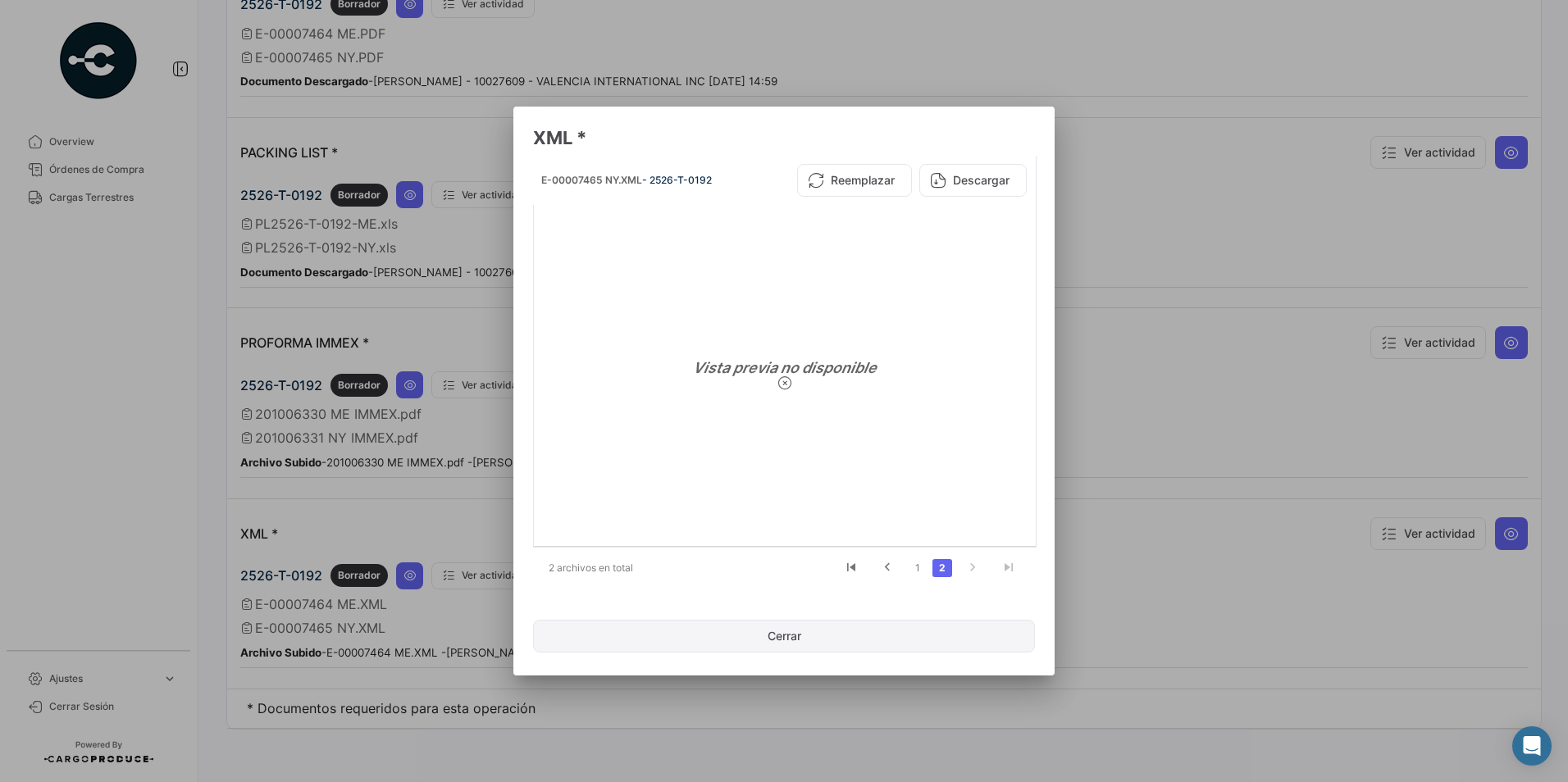
click at [756, 631] on button "Cerrar" at bounding box center [784, 636] width 502 height 33
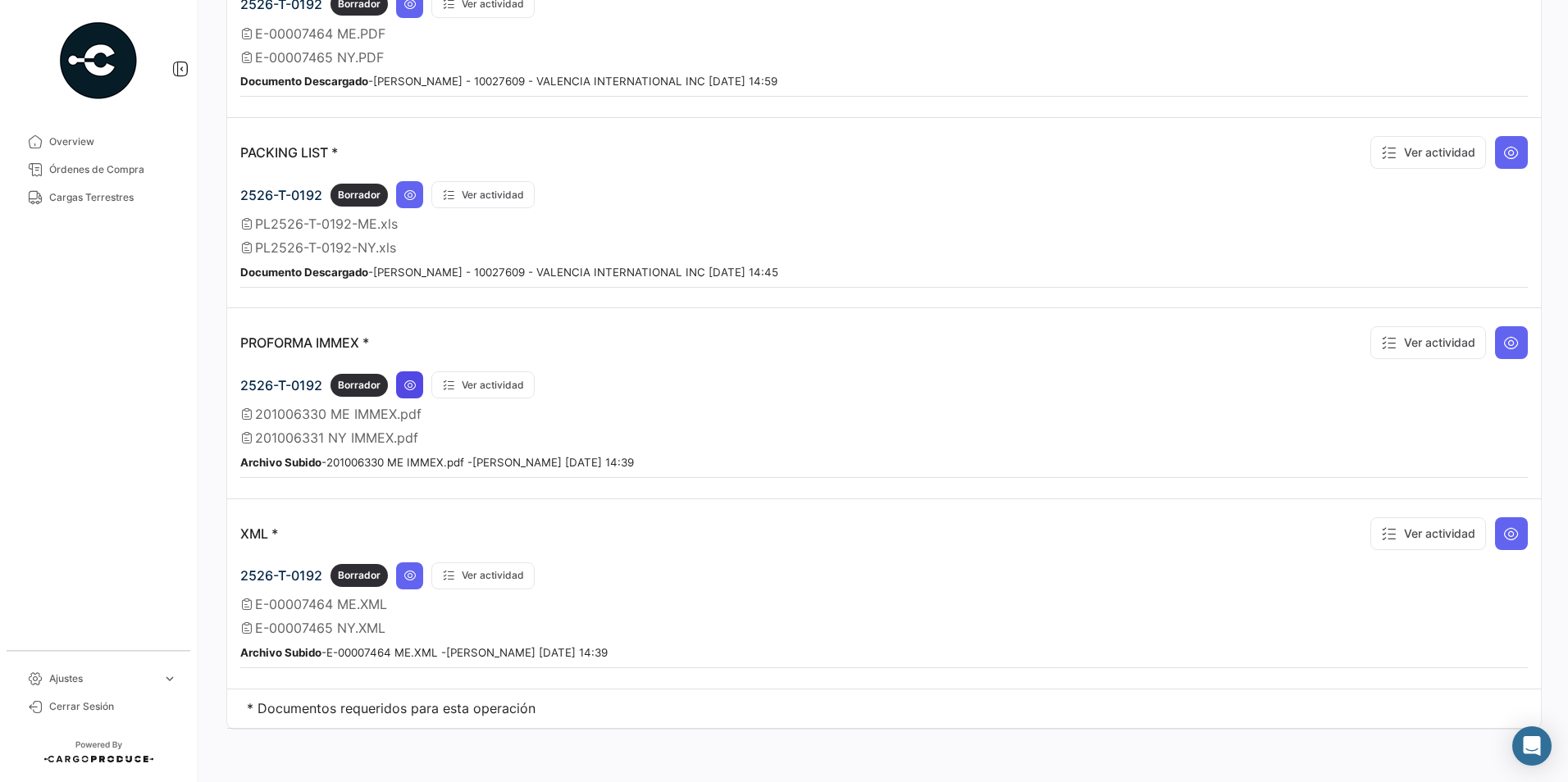
click at [415, 386] on icon at bounding box center [410, 385] width 13 height 13
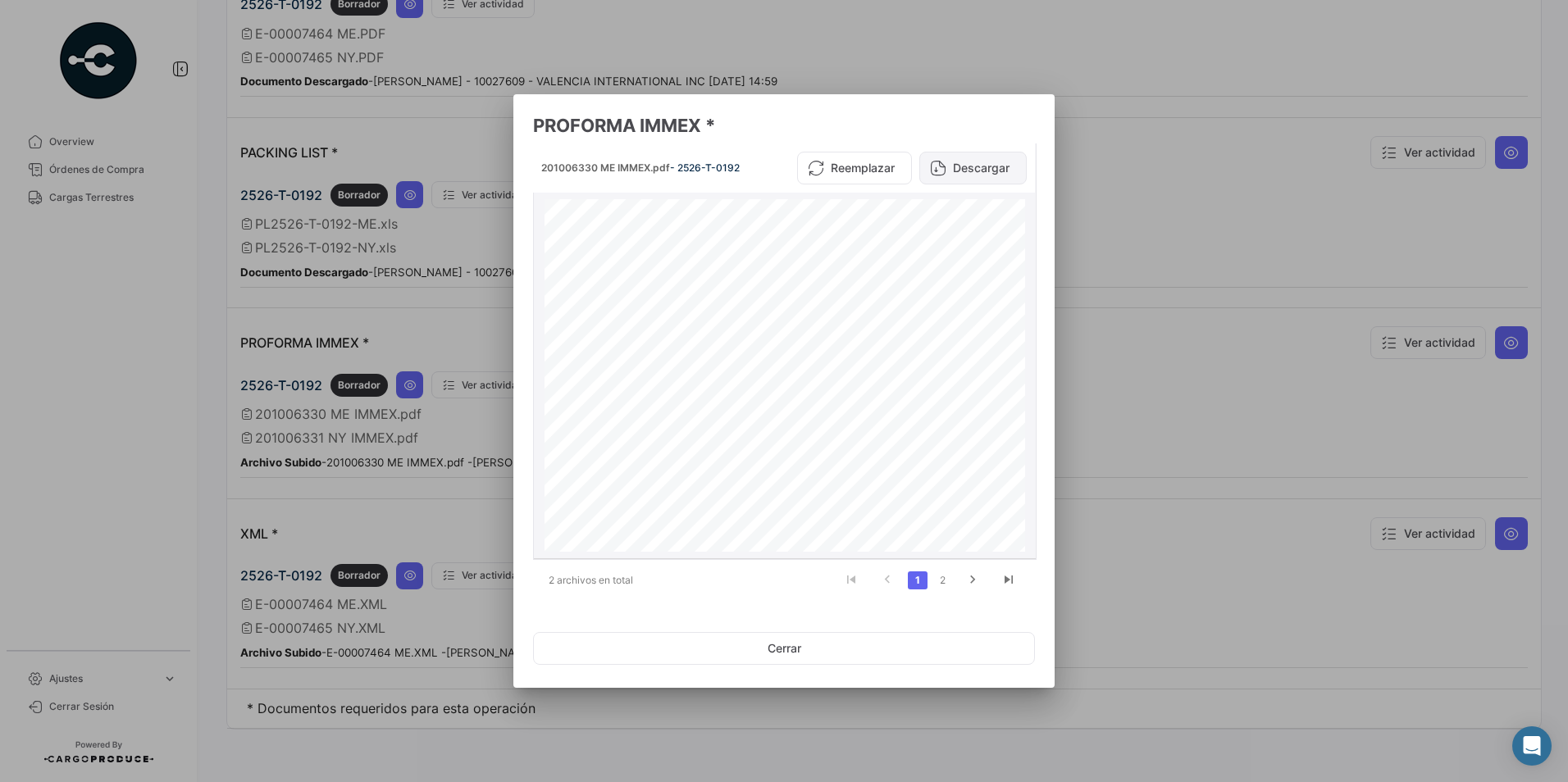
click at [964, 172] on button "Descargar" at bounding box center [973, 168] width 108 height 33
click at [944, 578] on link "2" at bounding box center [942, 580] width 20 height 18
click at [958, 170] on button "Descargar" at bounding box center [973, 168] width 108 height 33
click at [680, 656] on button "Cerrar" at bounding box center [784, 649] width 502 height 33
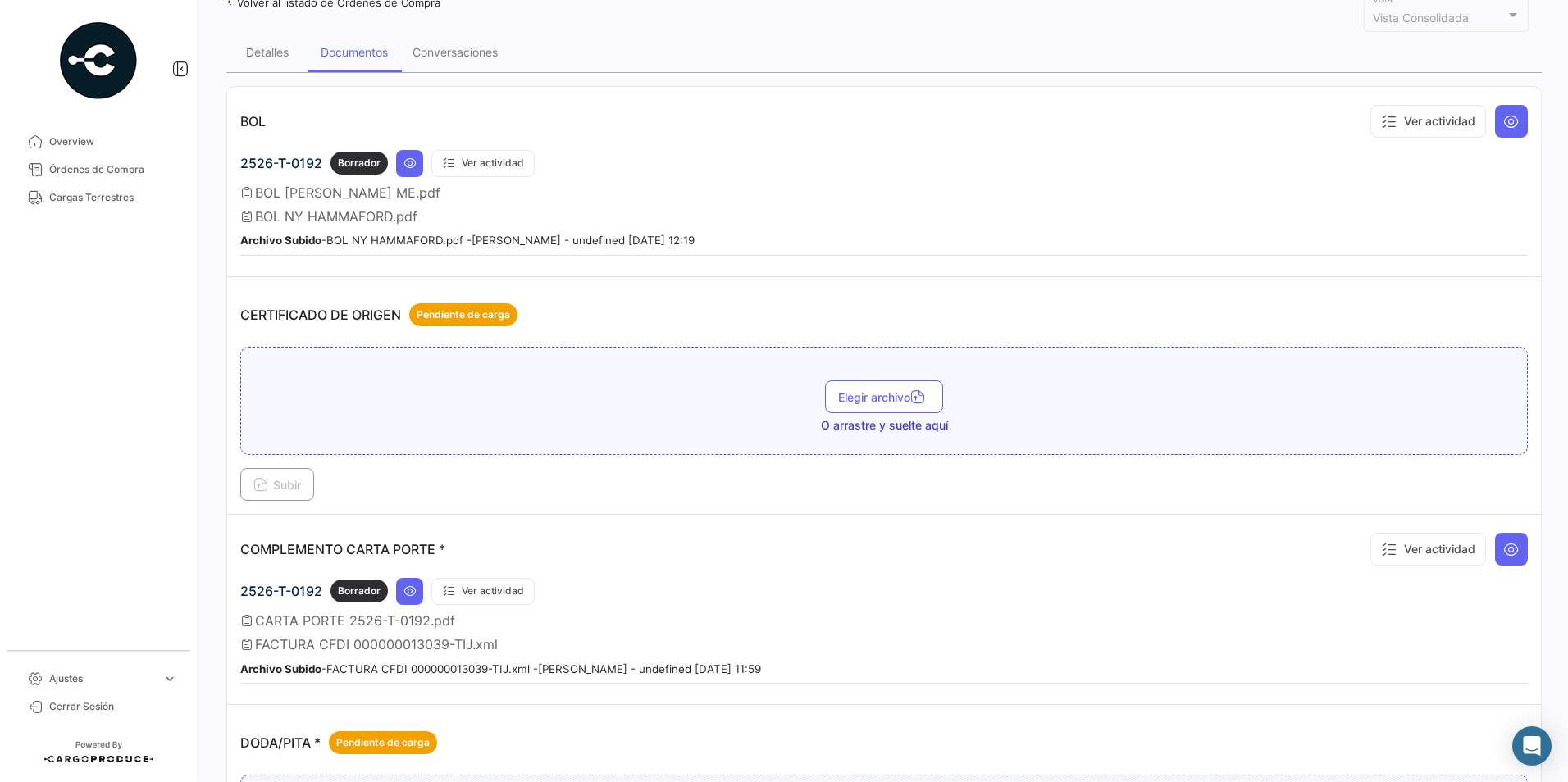
scroll to position [0, 0]
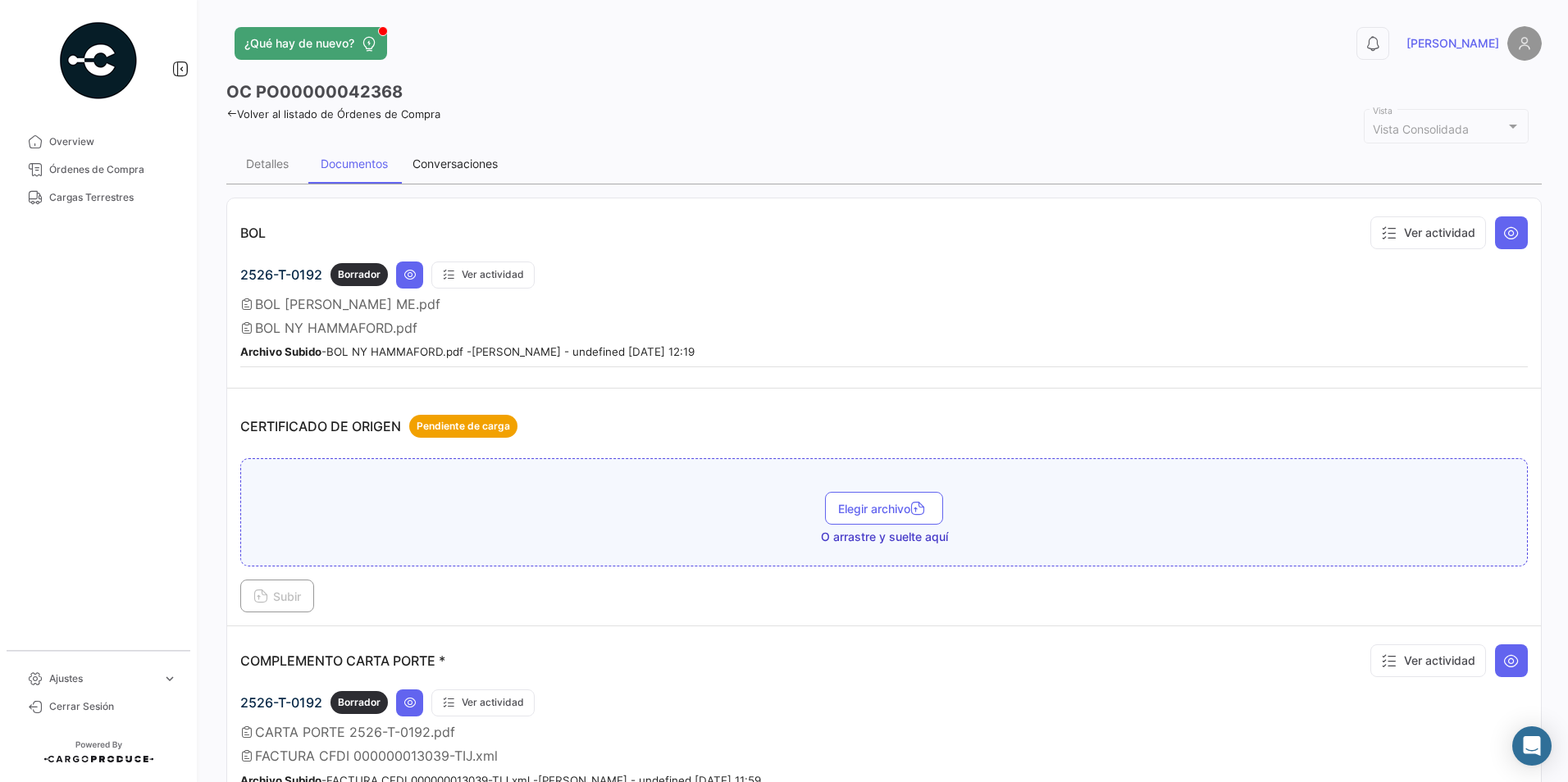
click at [412, 144] on div "Conversaciones" at bounding box center [455, 163] width 110 height 39
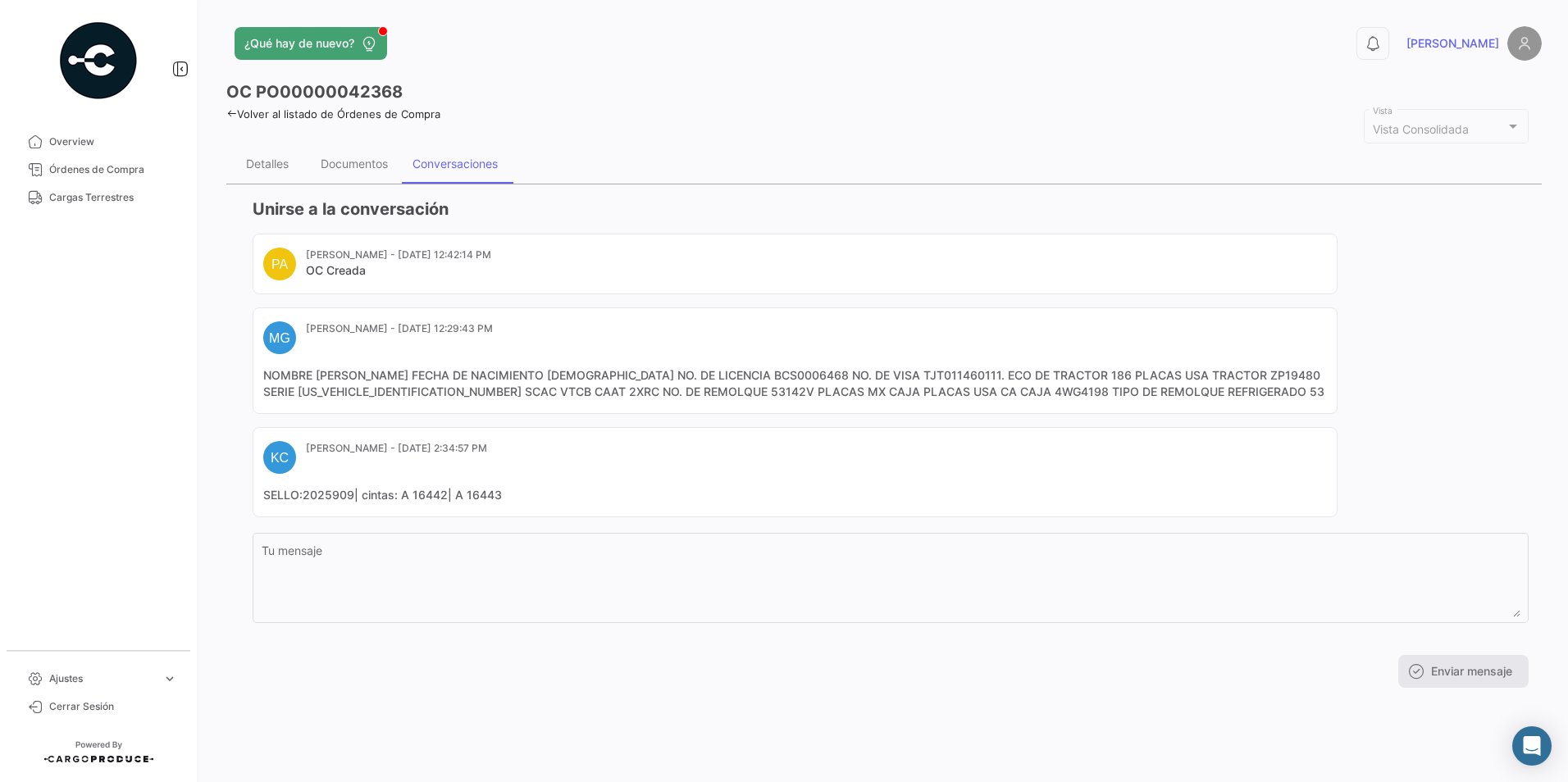
click at [1012, 391] on mat-card-content "NOMBRE [PERSON_NAME] FECHA DE NACIMIENTO [DEMOGRAPHIC_DATA] NO. DE LICENCIA BCS…" at bounding box center [794, 383] width 1063 height 33
copy mat-card-content "4WG4198"
click at [758, 391] on mat-card-content "NOMBRE [PERSON_NAME] FECHA DE NACIMIENTO [DEMOGRAPHIC_DATA] NO. DE LICENCIA BCS…" at bounding box center [794, 383] width 1063 height 33
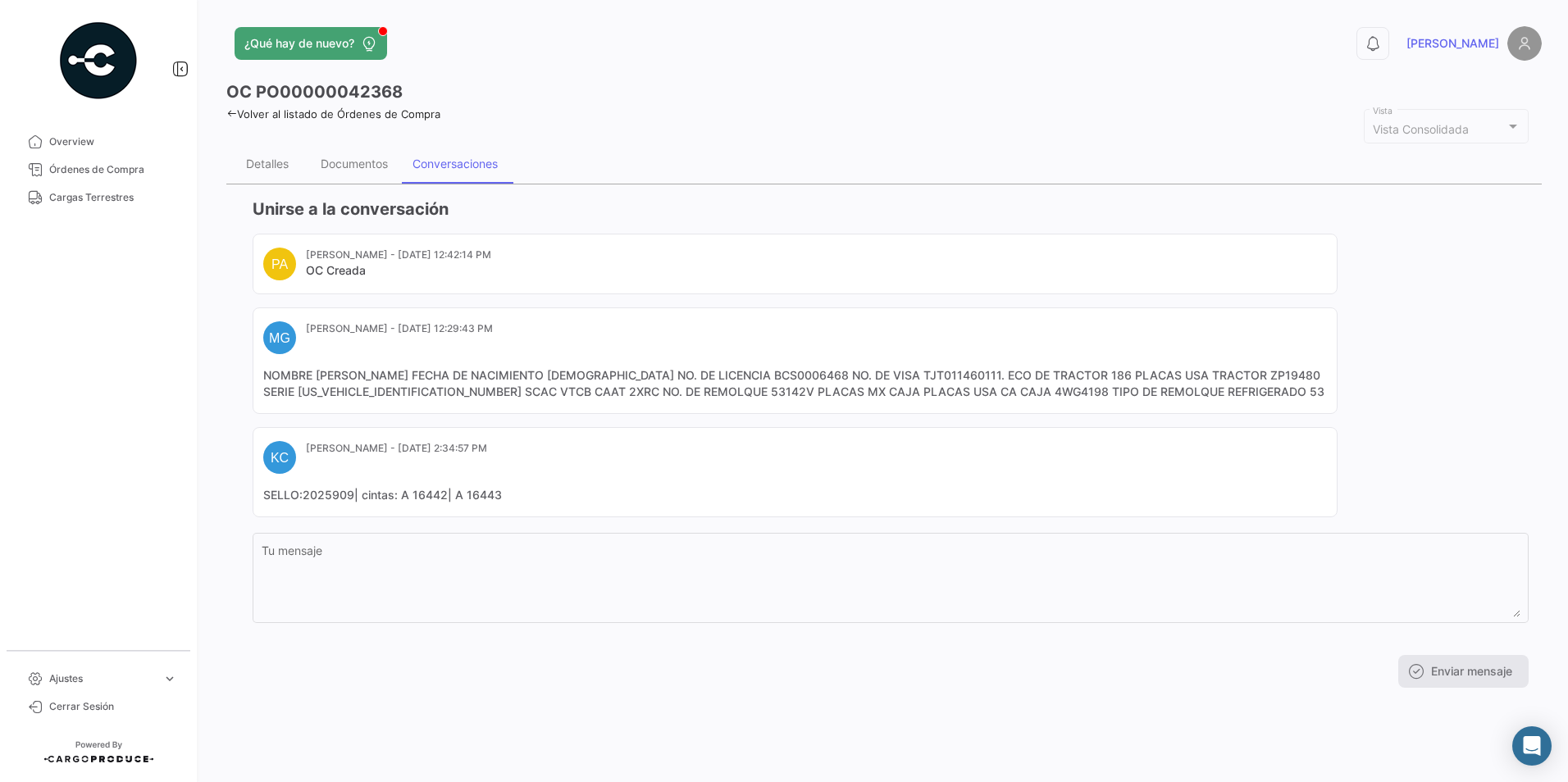
copy mat-card-content "53142V"
click at [1032, 391] on mat-card-content "NOMBRE [PERSON_NAME] FECHA DE NACIMIENTO [DEMOGRAPHIC_DATA] NO. DE LICENCIA BCS…" at bounding box center [794, 383] width 1063 height 33
copy mat-card-content "4WG4198"
click at [734, 391] on mat-card-content "NOMBRE [PERSON_NAME] FECHA DE NACIMIENTO [DEMOGRAPHIC_DATA] NO. DE LICENCIA BCS…" at bounding box center [794, 383] width 1063 height 33
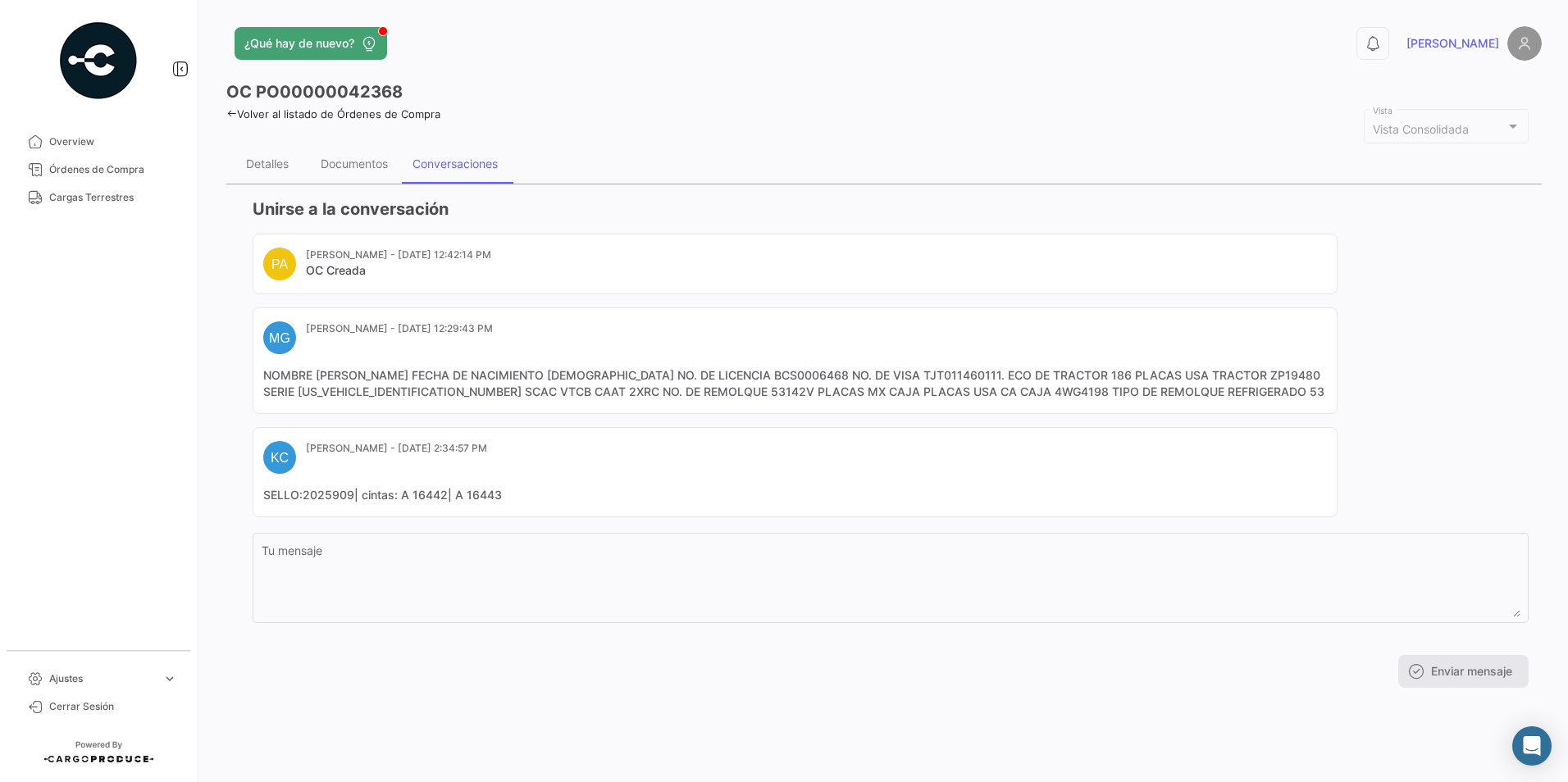
click at [734, 391] on mat-card-content "NOMBRE [PERSON_NAME] FECHA DE NACIMIENTO [DEMOGRAPHIC_DATA] NO. DE LICENCIA BCS…" at bounding box center [794, 383] width 1063 height 33
copy mat-card-content "53142V"
click at [1035, 391] on mat-card-content "NOMBRE [PERSON_NAME] FECHA DE NACIMIENTO [DEMOGRAPHIC_DATA] NO. DE LICENCIA BCS…" at bounding box center [794, 383] width 1063 height 33
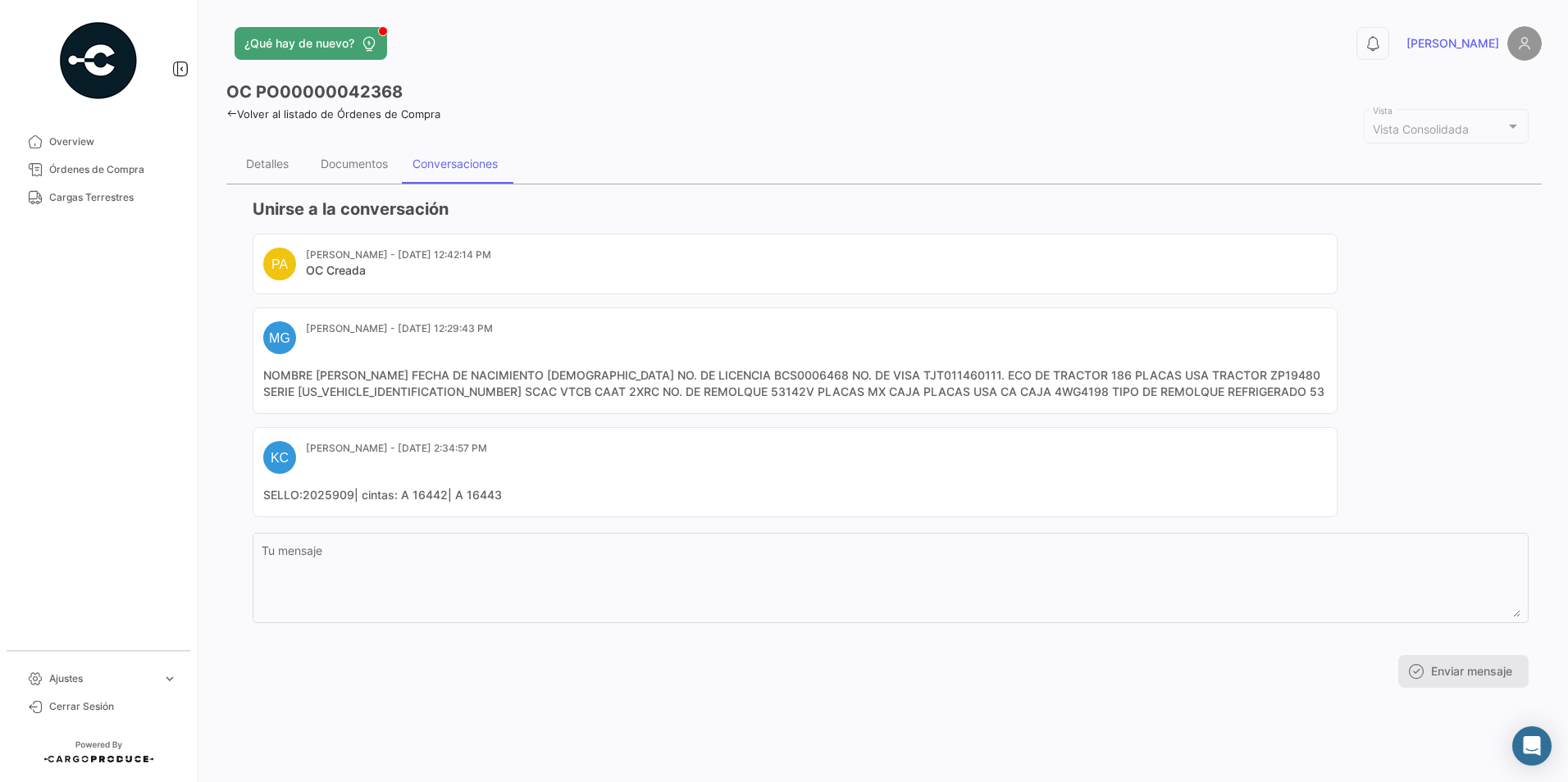
click at [1035, 391] on mat-card-content "NOMBRE [PERSON_NAME] FECHA DE NACIMIENTO [DEMOGRAPHIC_DATA] NO. DE LICENCIA BCS…" at bounding box center [794, 383] width 1063 height 33
copy mat-card-content "4WG4198"
click at [601, 393] on mat-card-content "NOMBRE [PERSON_NAME] FECHA DE NACIMIENTO [DEMOGRAPHIC_DATA] NO. DE LICENCIA BCS…" at bounding box center [794, 383] width 1063 height 33
copy mat-card-content "2XRC"
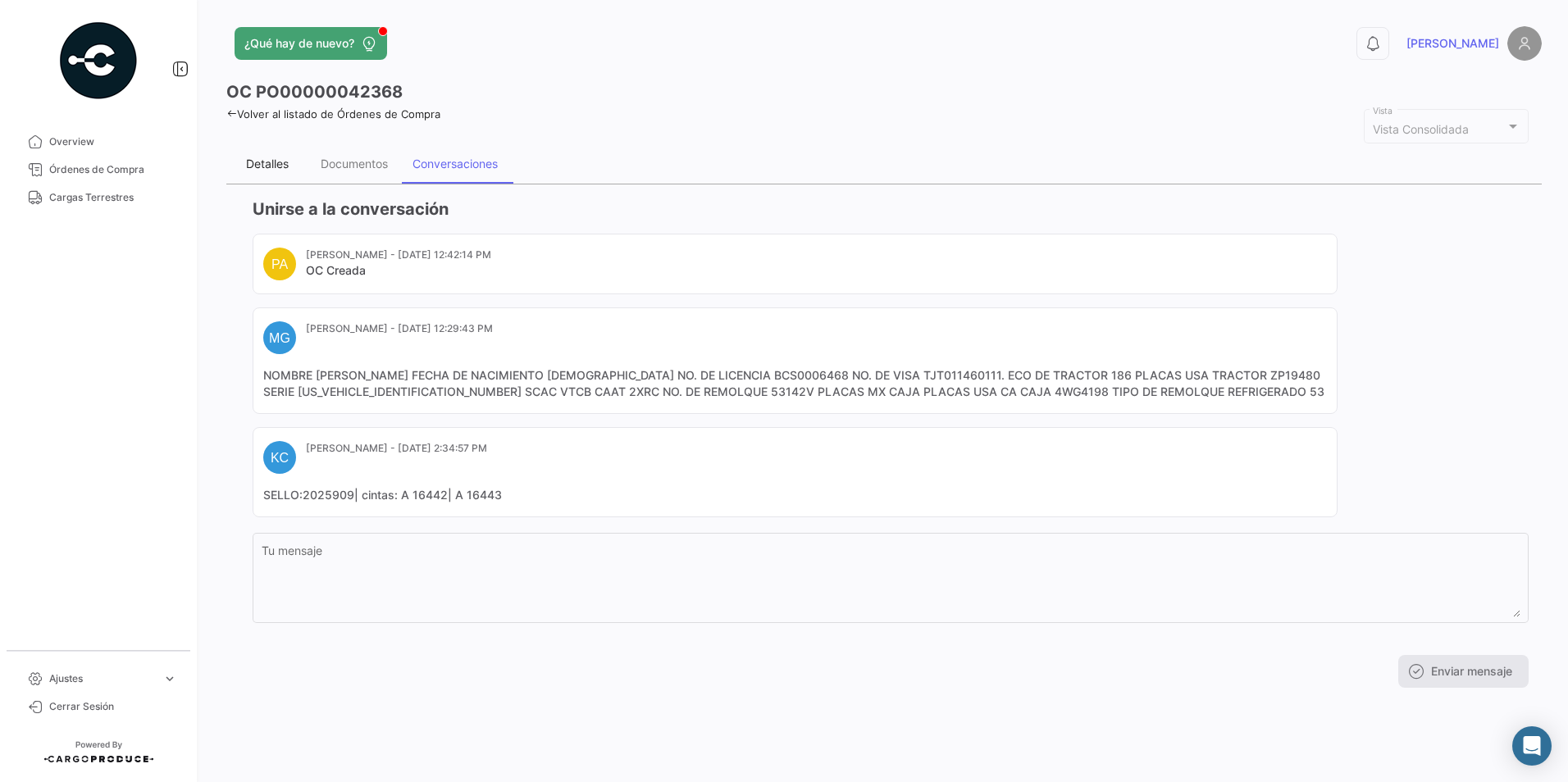
click at [272, 162] on div "Detalles" at bounding box center [267, 163] width 43 height 14
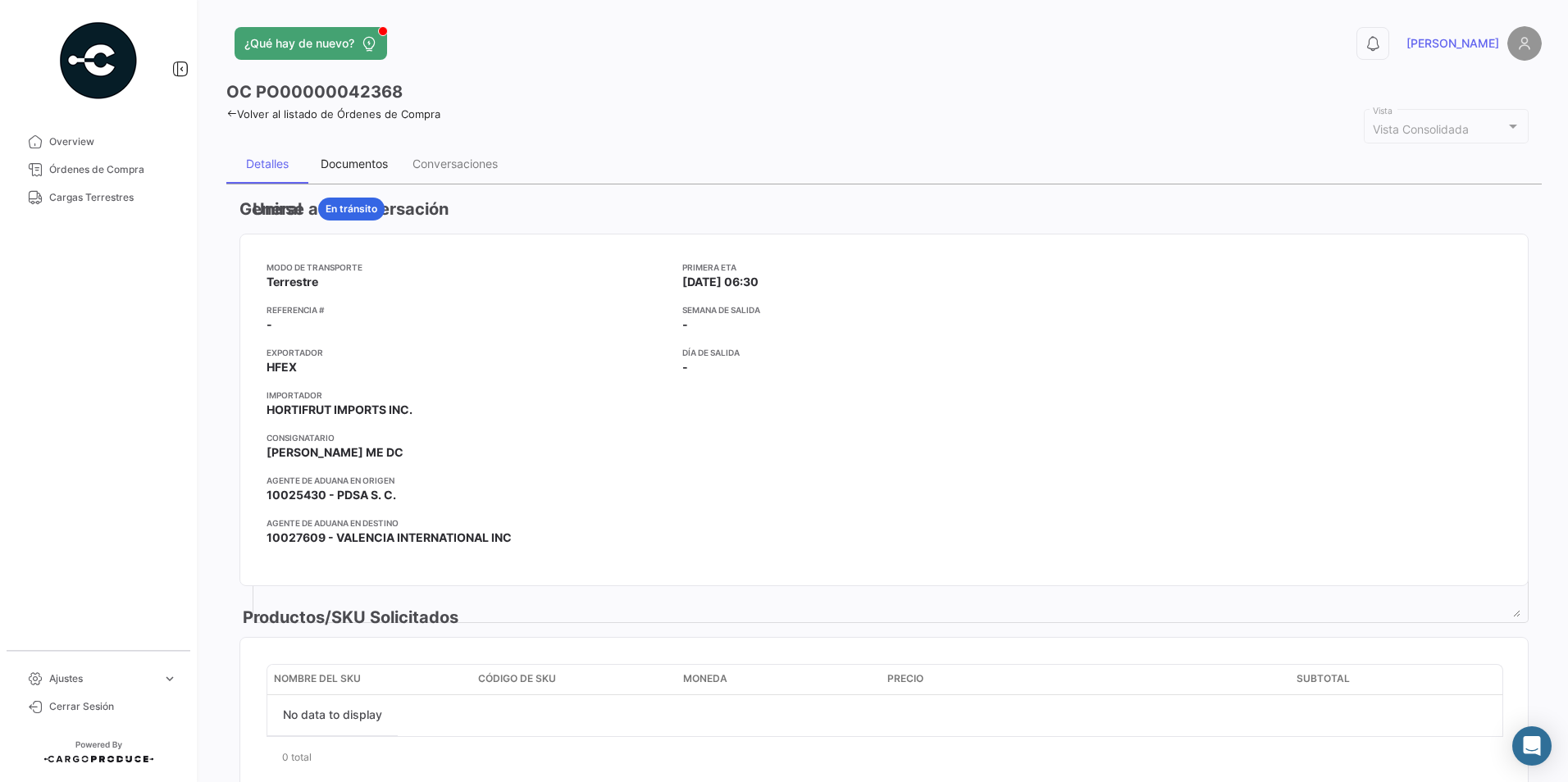
click at [349, 170] on div "Documentos" at bounding box center [354, 163] width 68 height 14
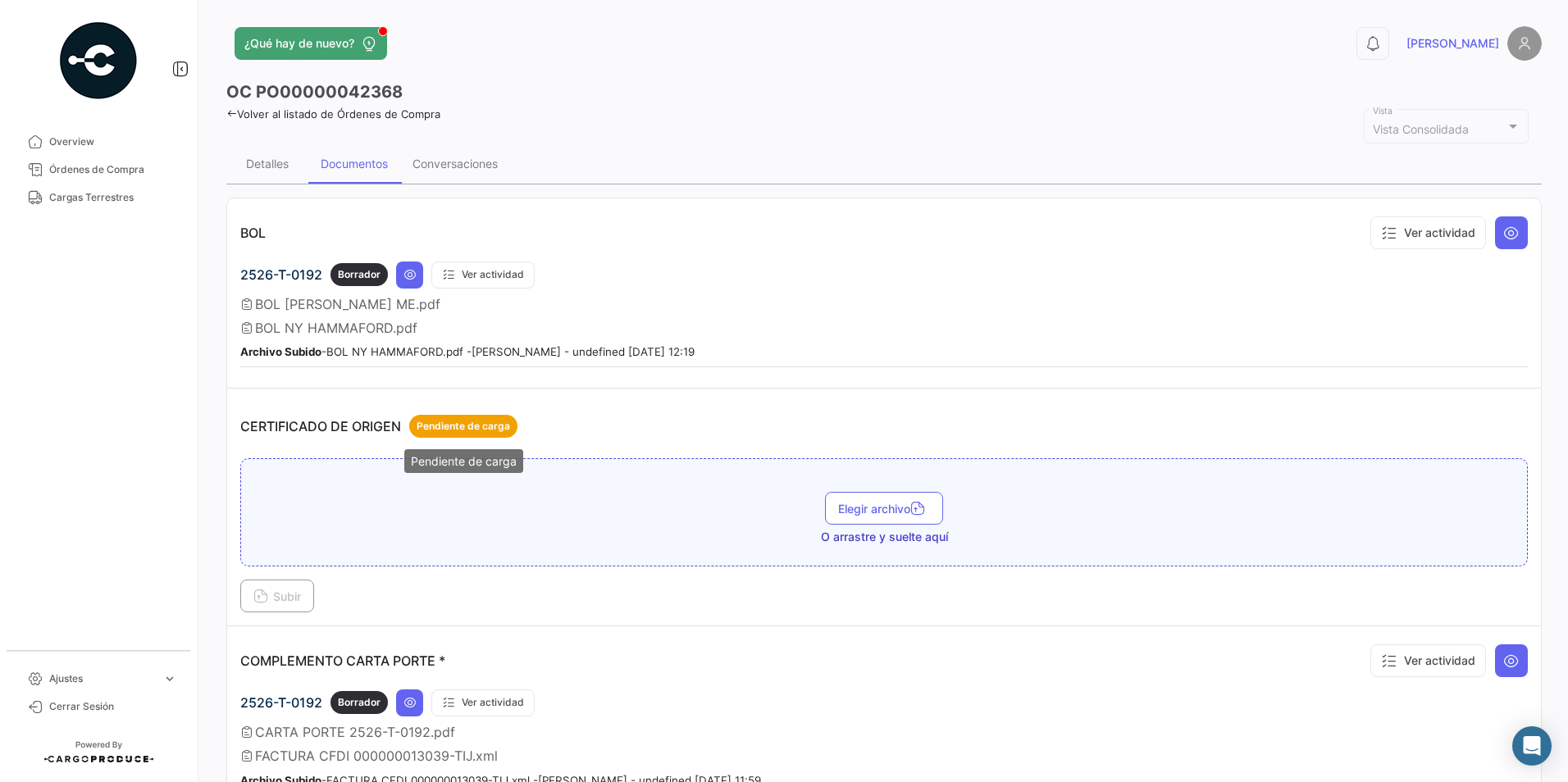
scroll to position [82, 0]
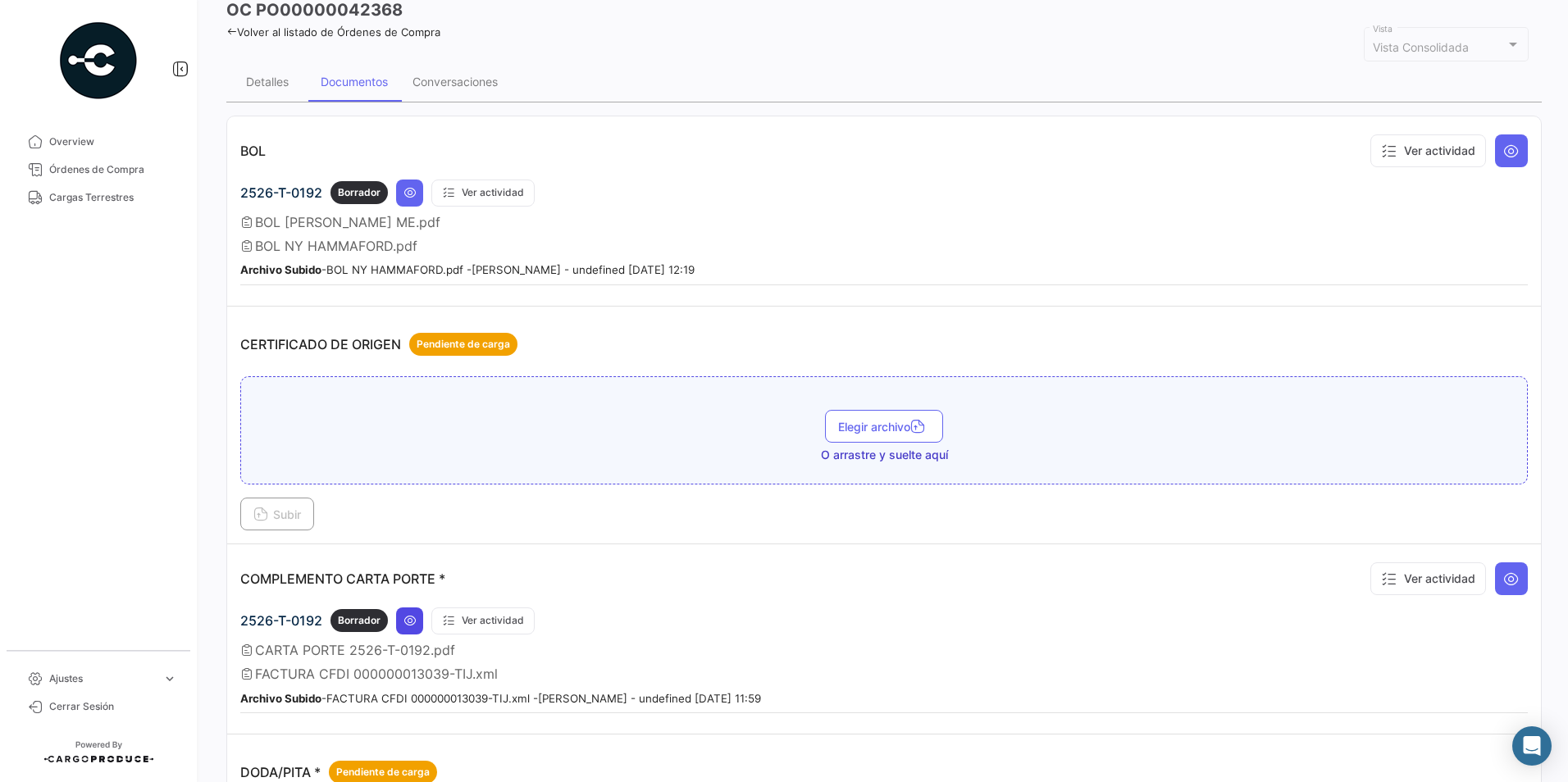
click at [413, 624] on icon at bounding box center [410, 620] width 13 height 13
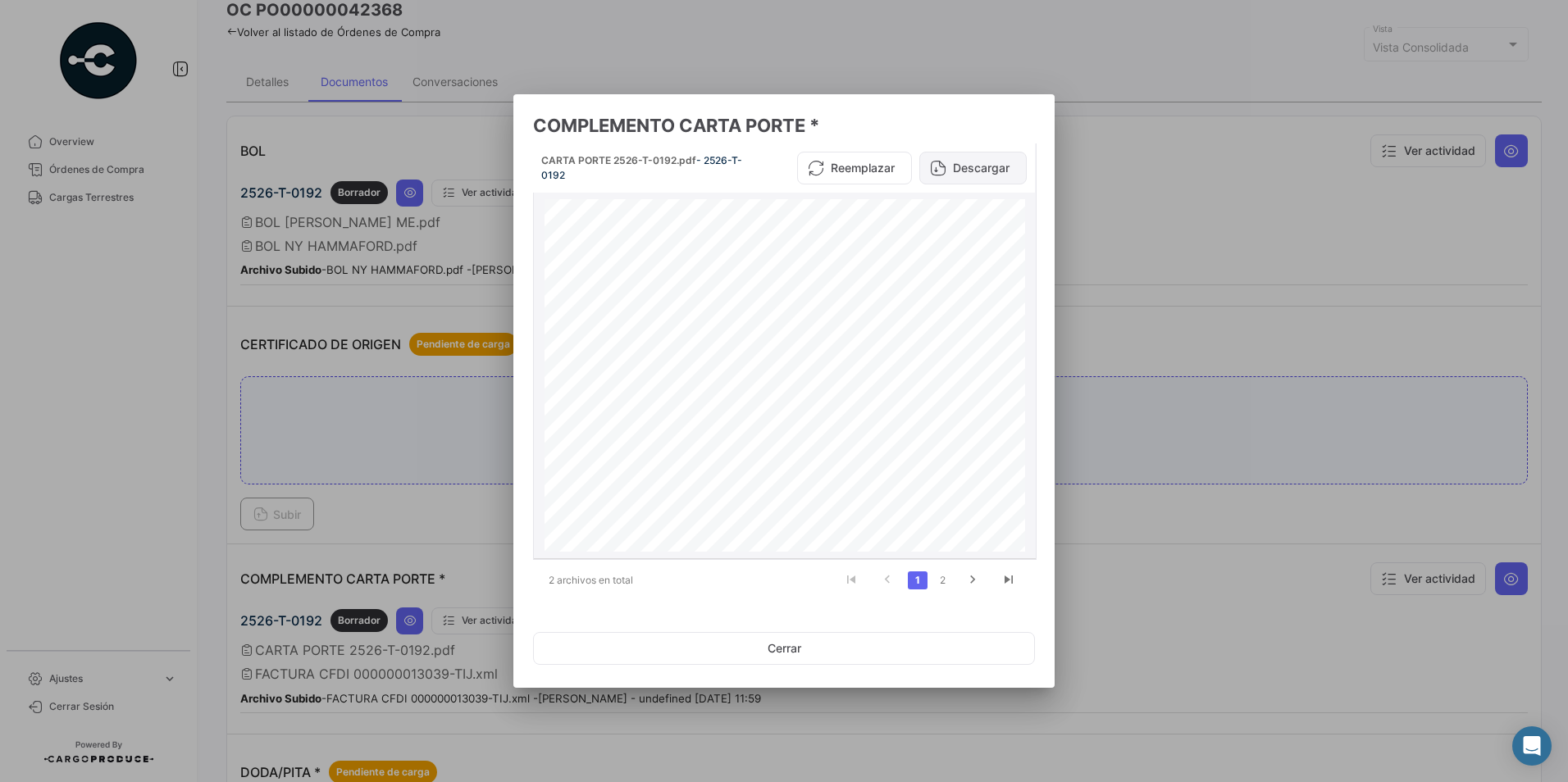
click at [947, 182] on button "Descargar" at bounding box center [973, 168] width 108 height 33
click at [719, 641] on button "Cerrar" at bounding box center [784, 649] width 502 height 33
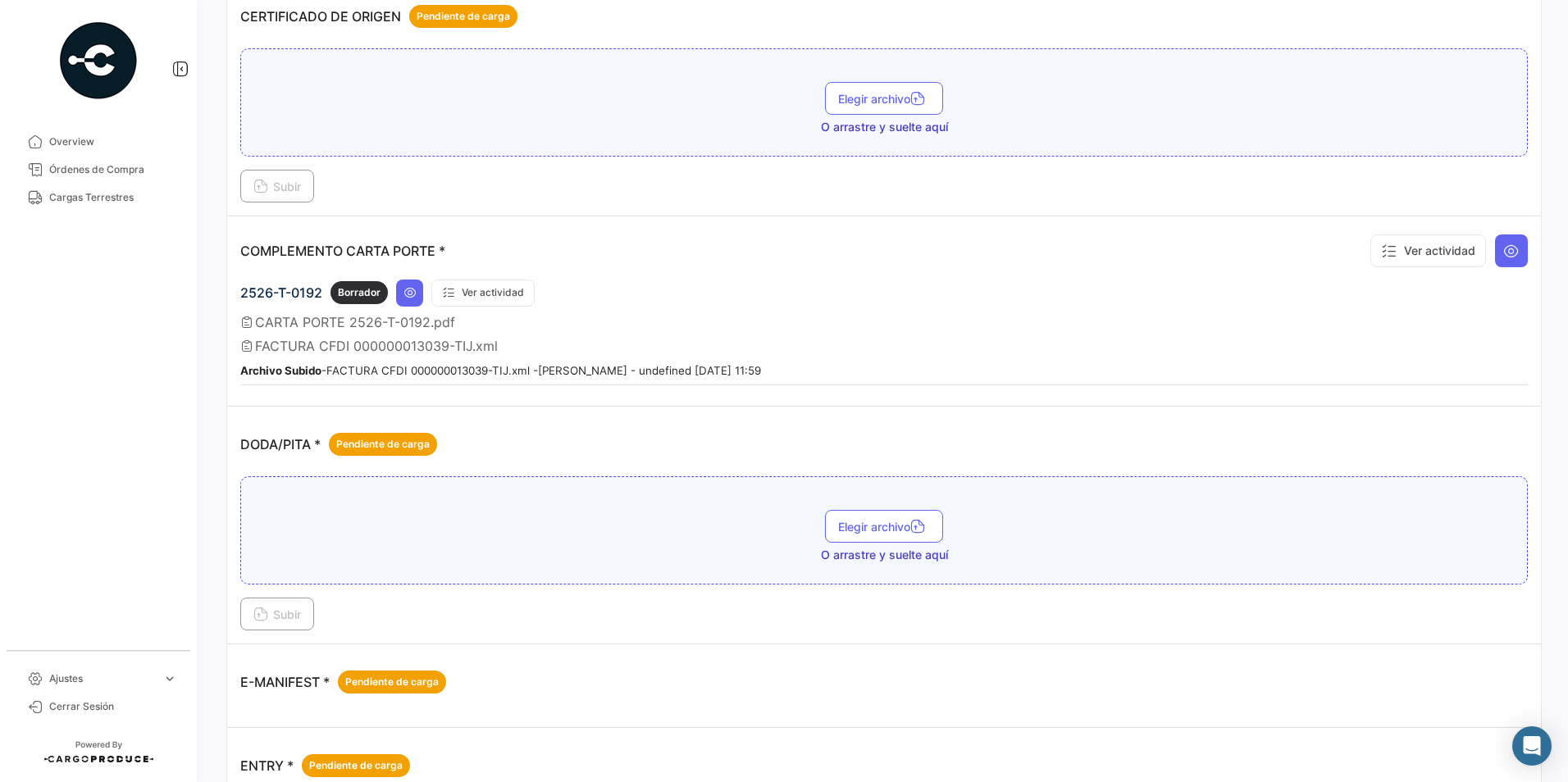
scroll to position [656, 0]
